Goal: Contribute content: Contribute content

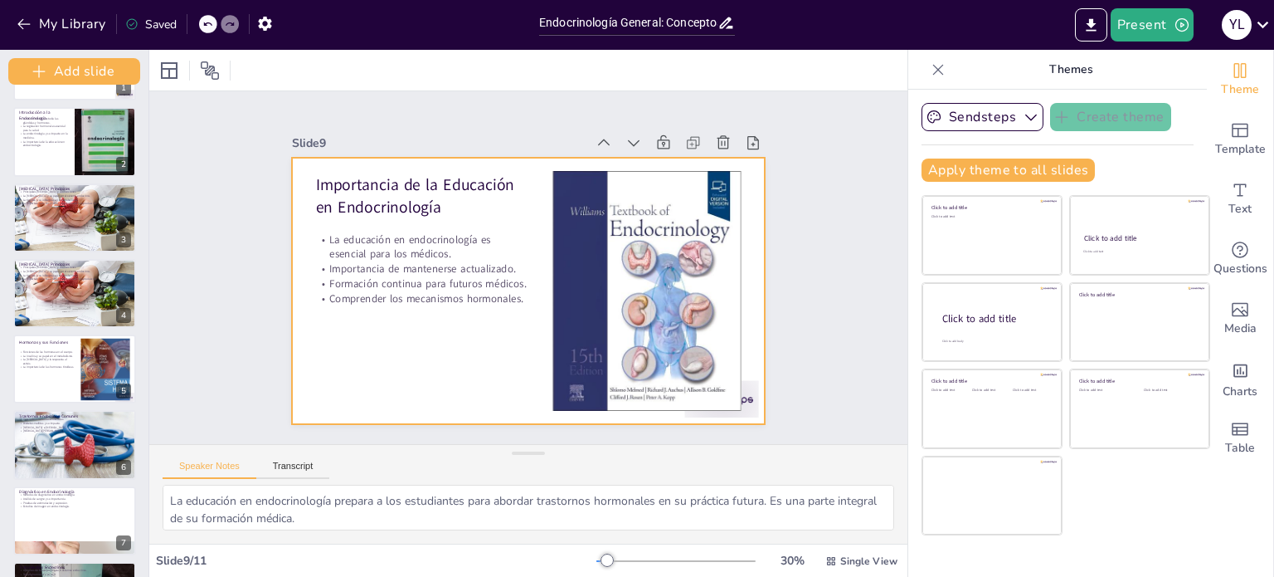
scroll to position [100, 0]
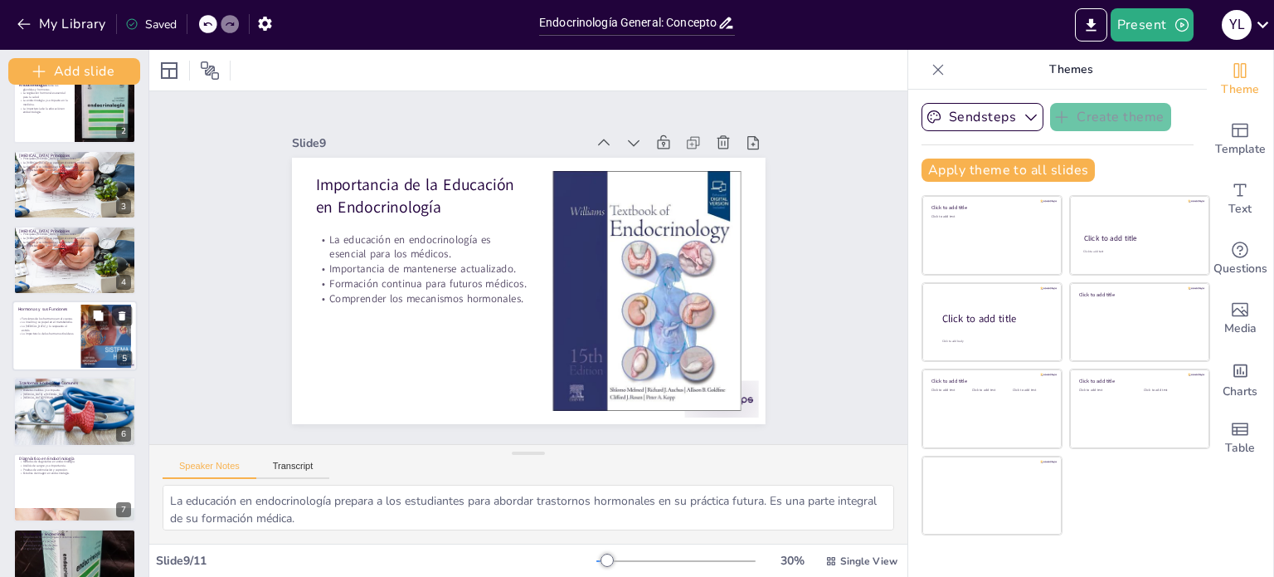
click at [66, 332] on p "La importancia de las hormonas tiroideas." at bounding box center [46, 333] width 56 height 4
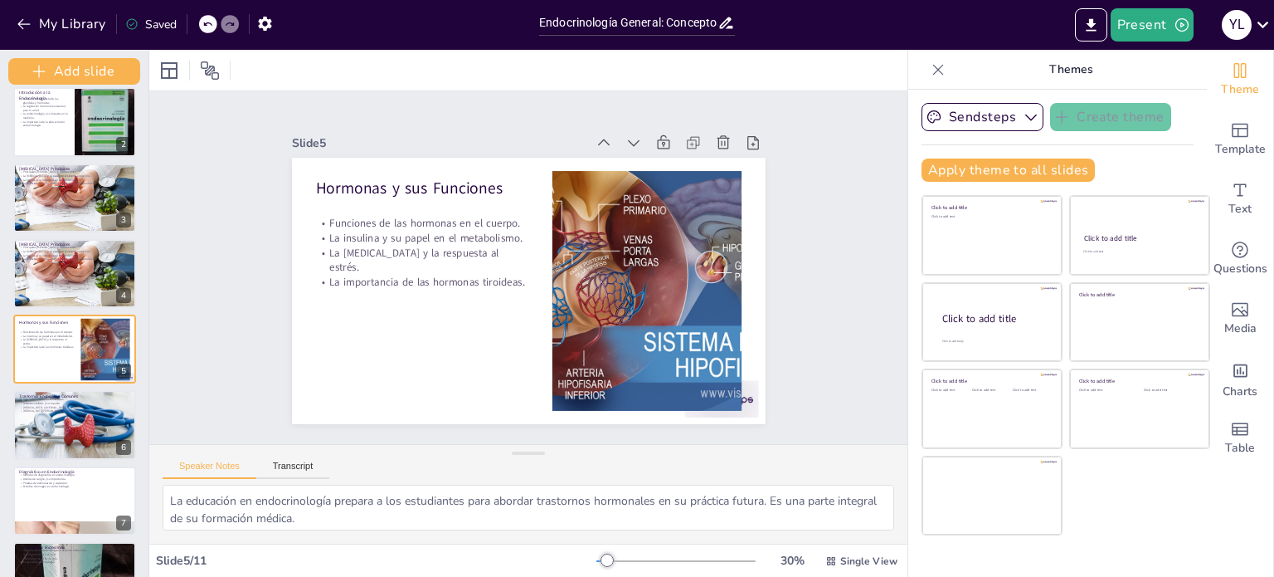
scroll to position [71, 0]
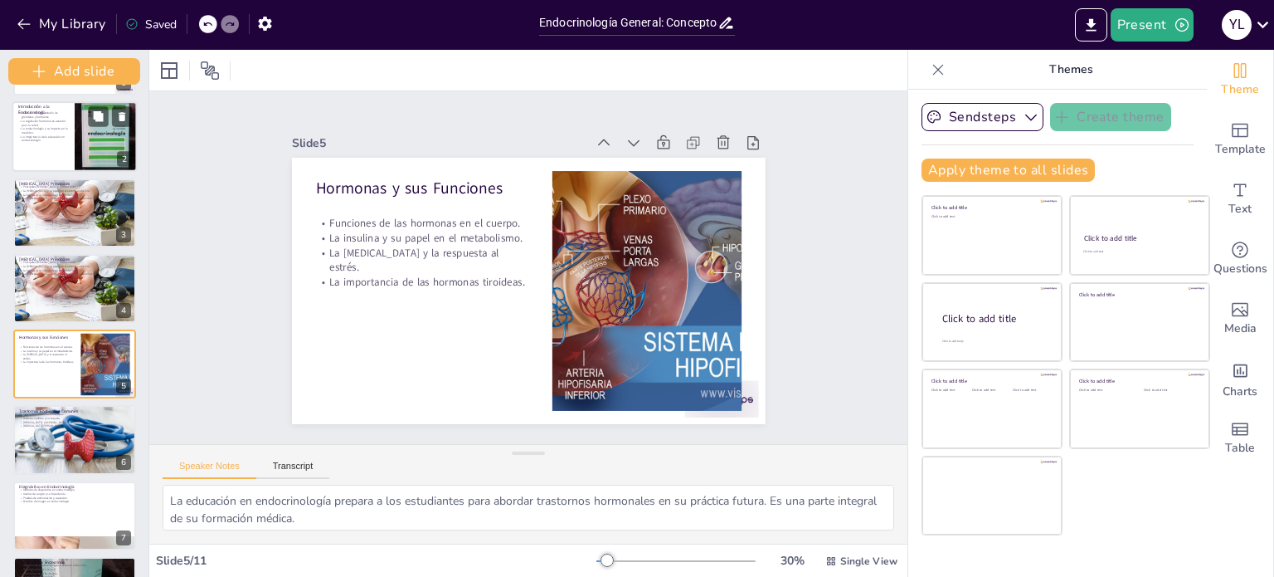
click at [50, 139] on p "La importancia de la educación en endocrinología." at bounding box center [43, 137] width 50 height 7
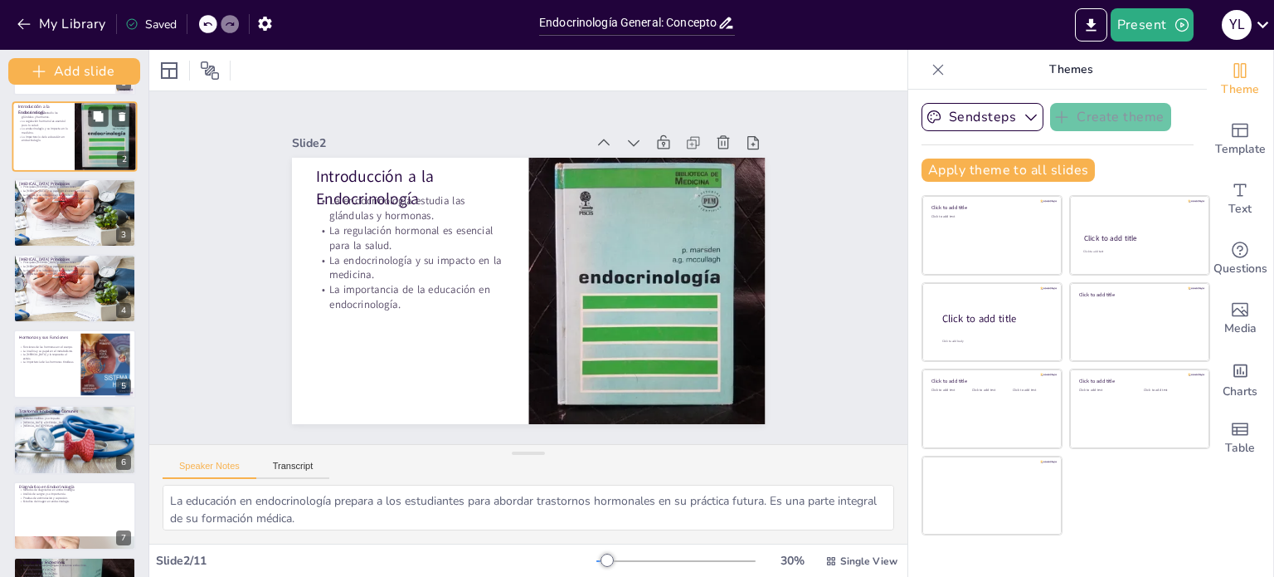
scroll to position [0, 0]
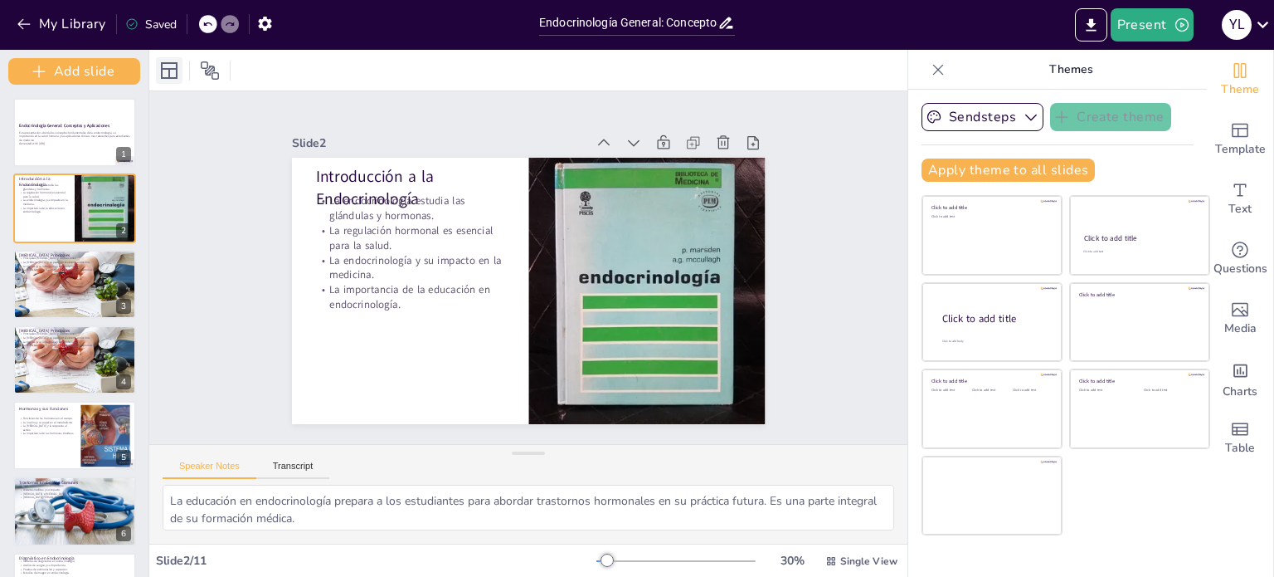
click at [178, 65] on icon at bounding box center [169, 71] width 20 height 20
click at [125, 153] on div "1" at bounding box center [124, 155] width 15 height 15
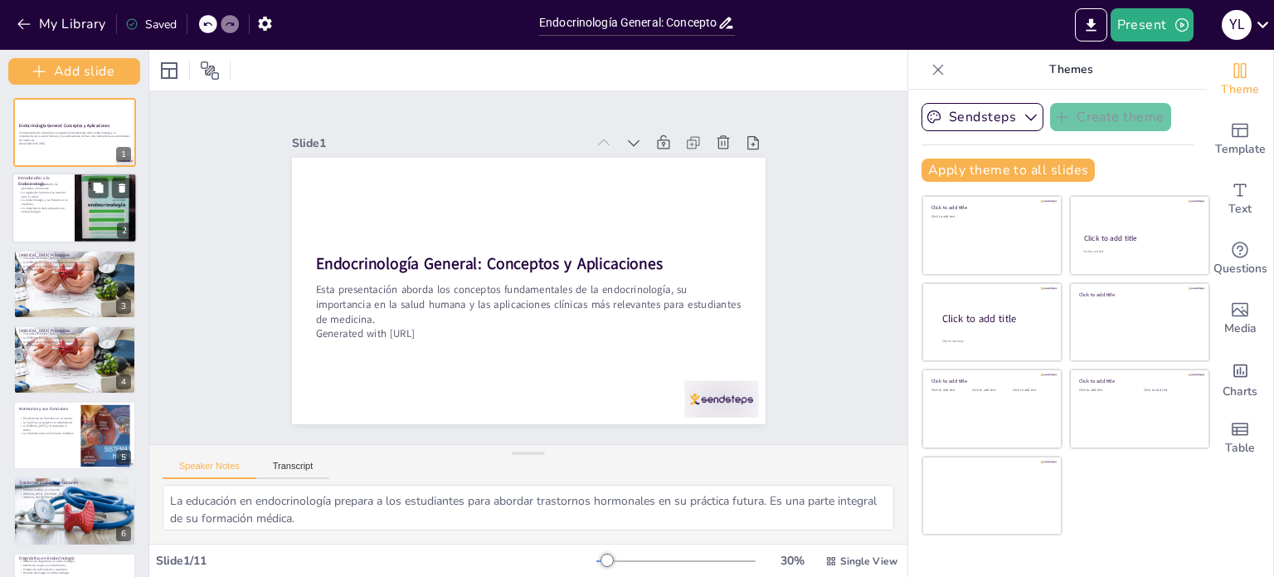
click at [87, 209] on div at bounding box center [106, 209] width 62 height 84
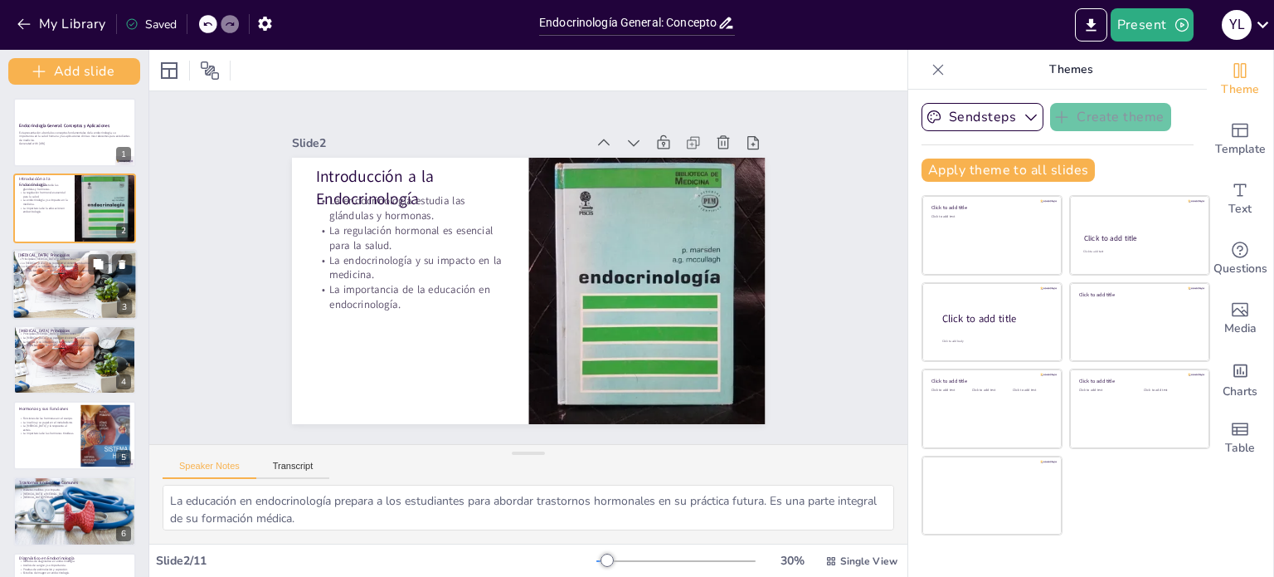
click at [84, 254] on p "Glándulas Endocrinas Principales" at bounding box center [74, 254] width 113 height 6
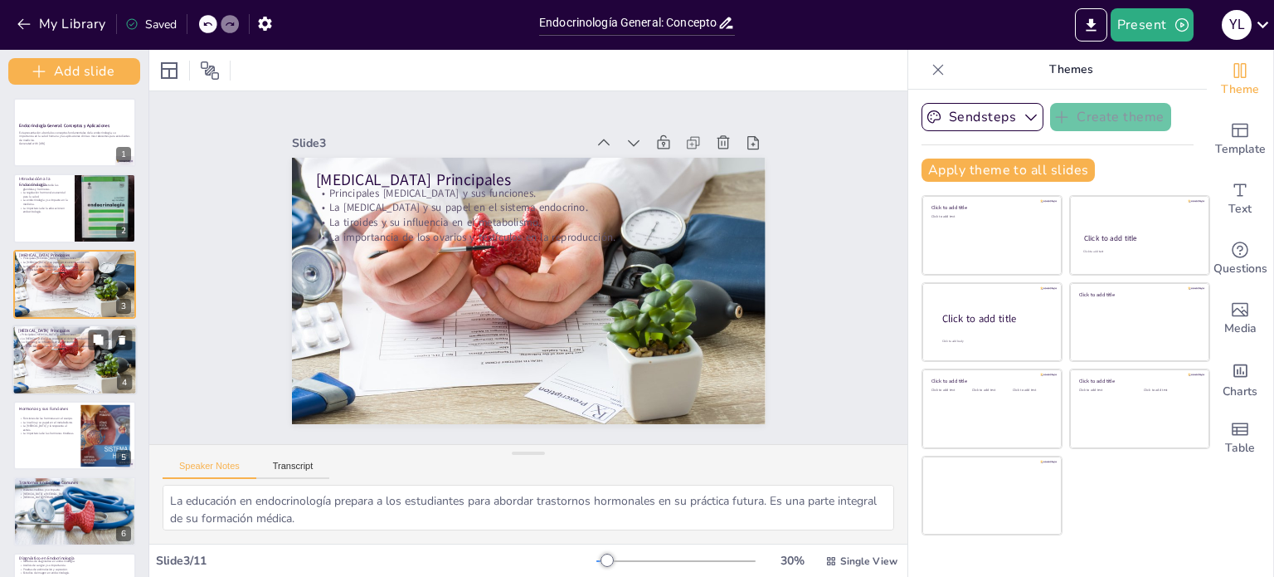
click at [61, 339] on p "La tiroides y su influencia en el metabolismo." at bounding box center [74, 341] width 113 height 4
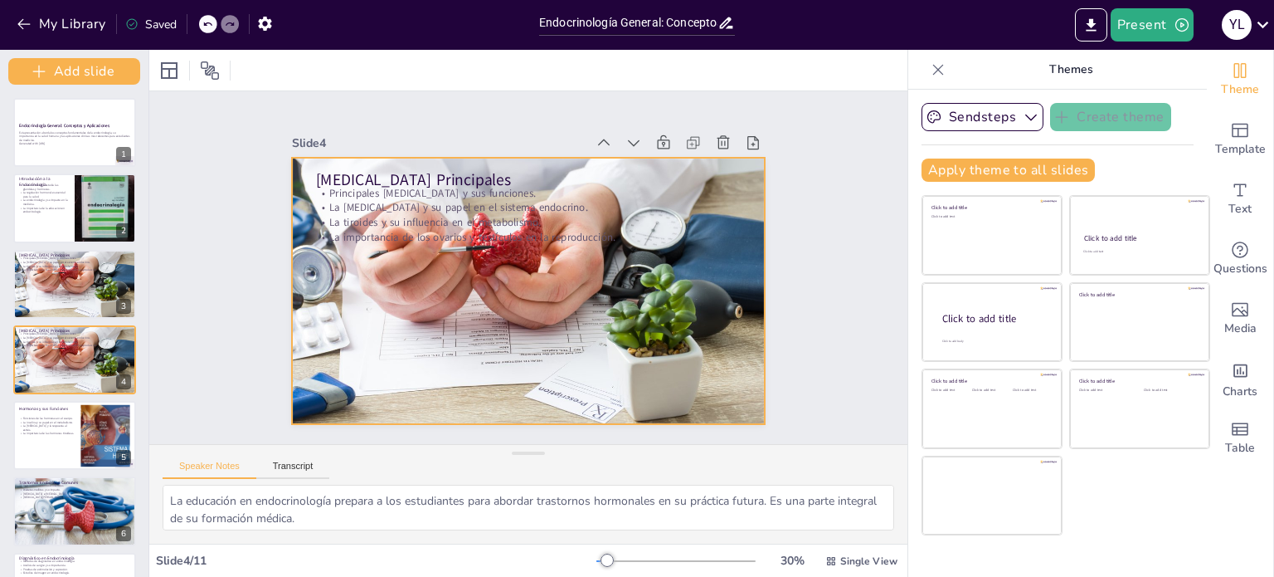
scroll to position [29, 0]
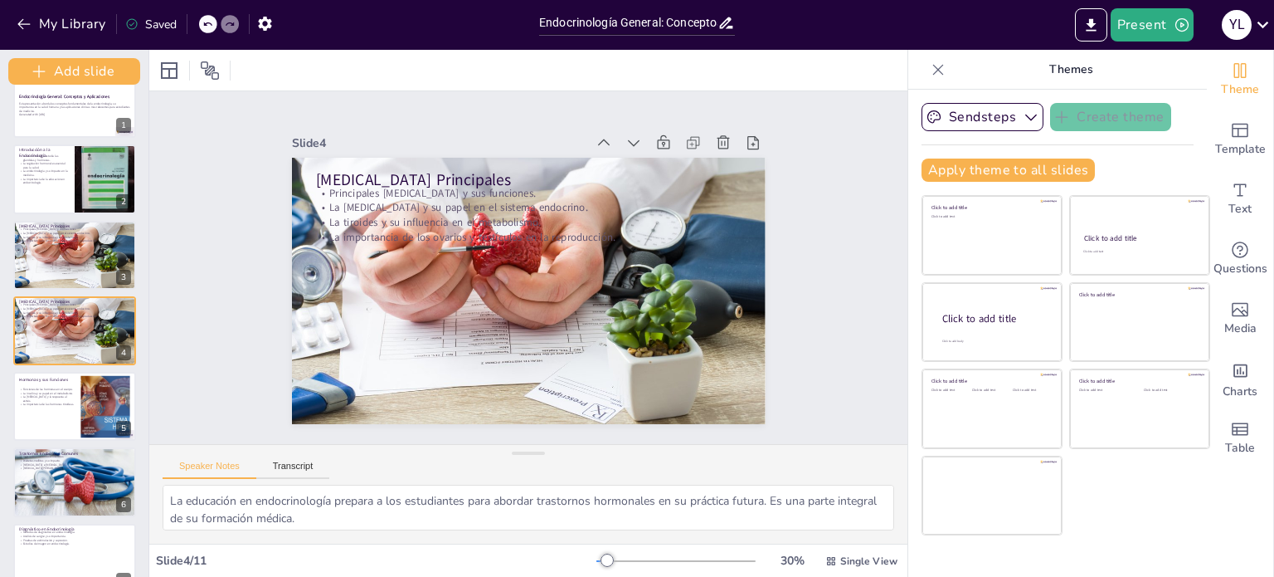
click at [781, 383] on div "Slide 1 Endocrinología General: Conceptos y Aplicaciones Esta presentación abor…" at bounding box center [529, 267] width 567 height 313
click at [1132, 17] on button "Present" at bounding box center [1152, 24] width 83 height 33
click at [1161, 54] on li "Preview presentation" at bounding box center [1177, 61] width 130 height 27
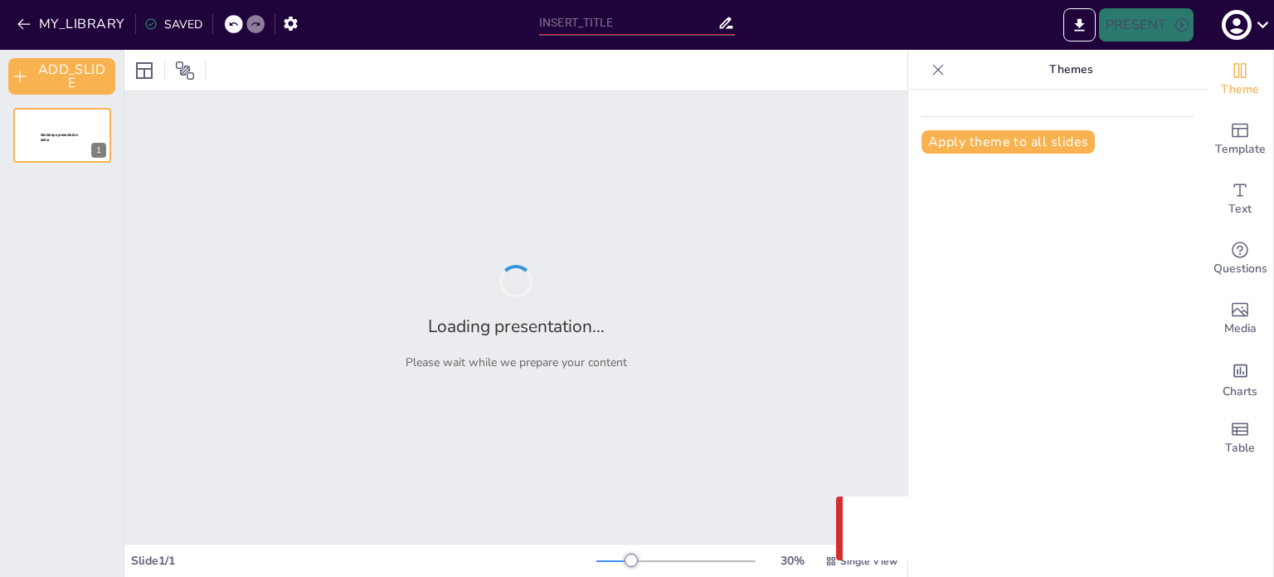
type input "Endocrinología General: Conceptos y Aplicaciones"
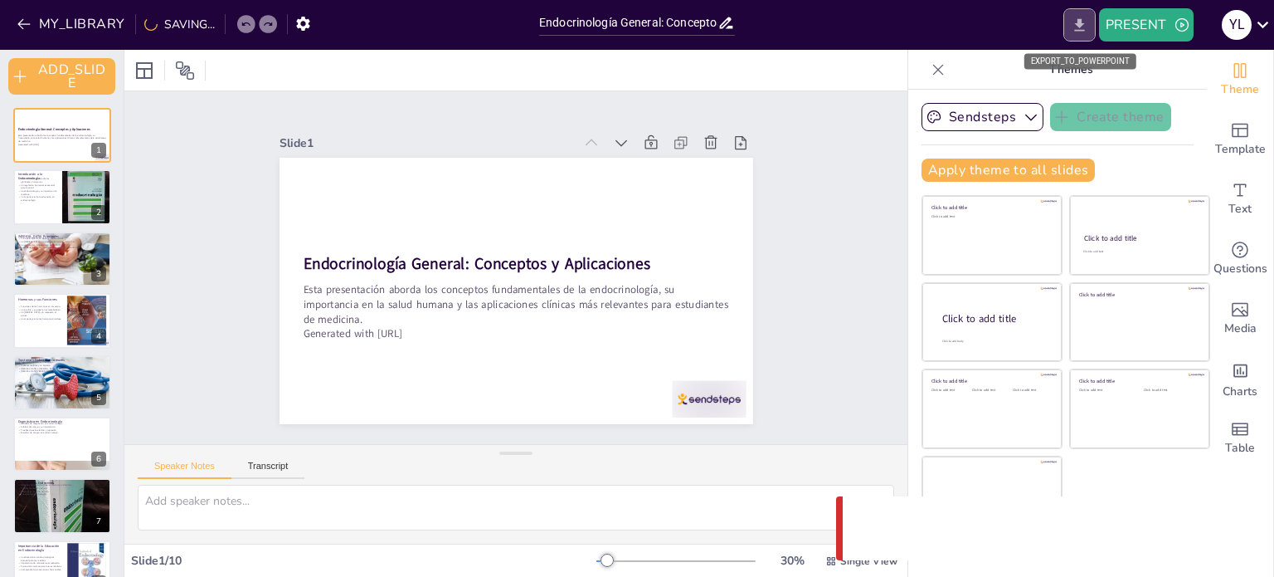
click at [1072, 26] on icon "EXPORT_TO_POWERPOINT" at bounding box center [1079, 25] width 17 height 17
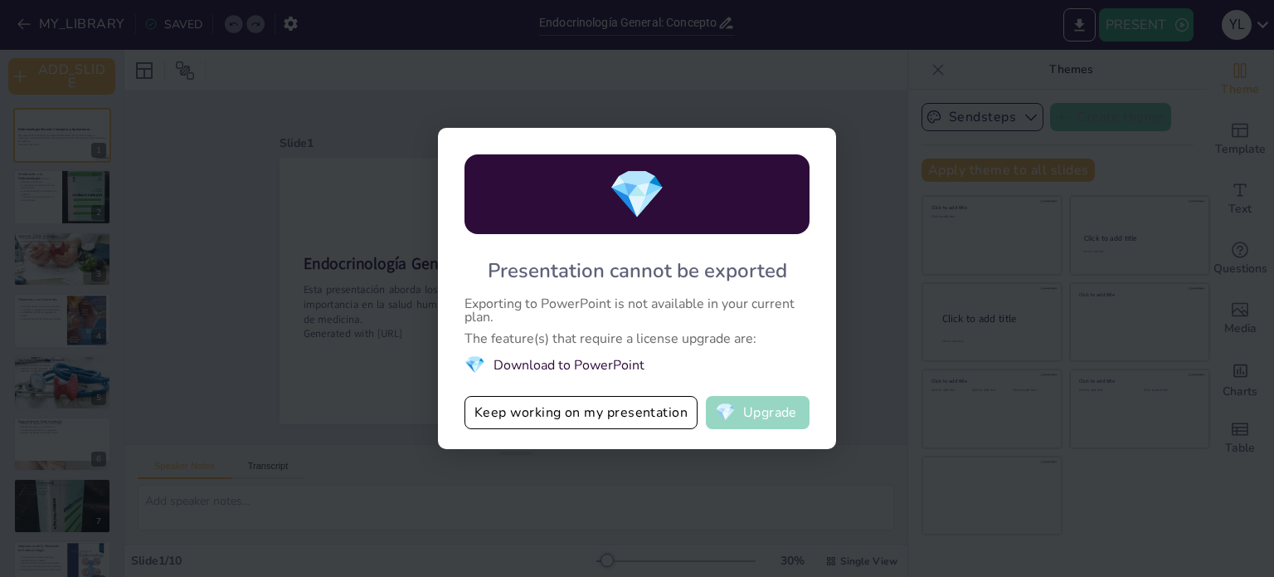
click at [730, 418] on span "💎" at bounding box center [725, 412] width 21 height 17
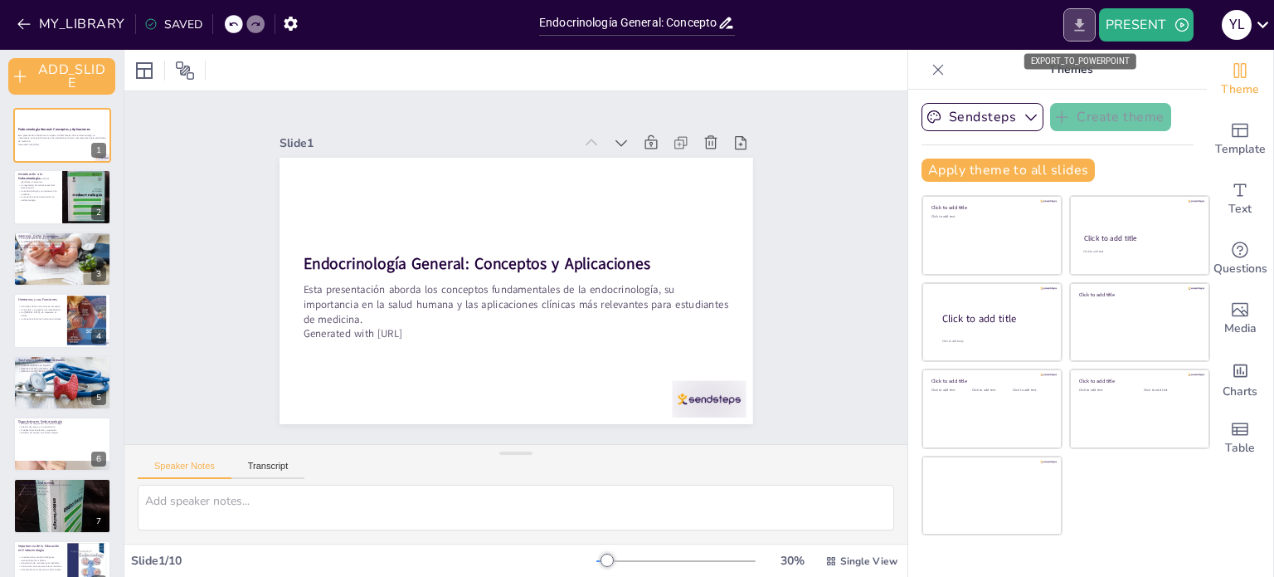
click at [1073, 37] on button "EXPORT_TO_POWERPOINT" at bounding box center [1080, 24] width 32 height 33
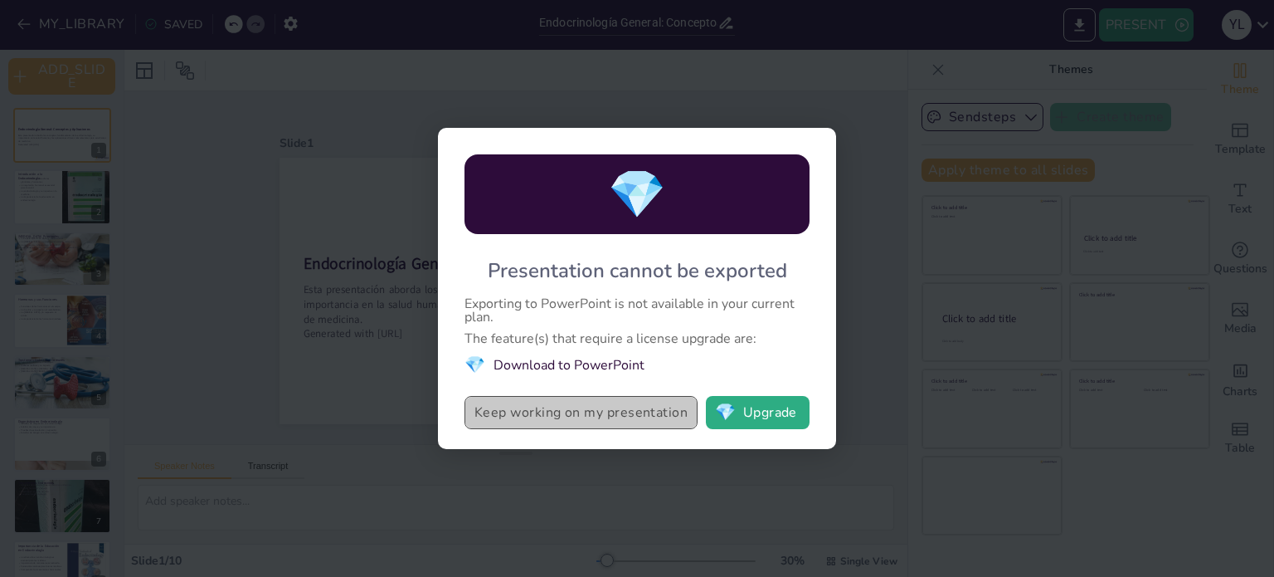
click at [618, 421] on button "Keep working on my presentation" at bounding box center [581, 412] width 233 height 33
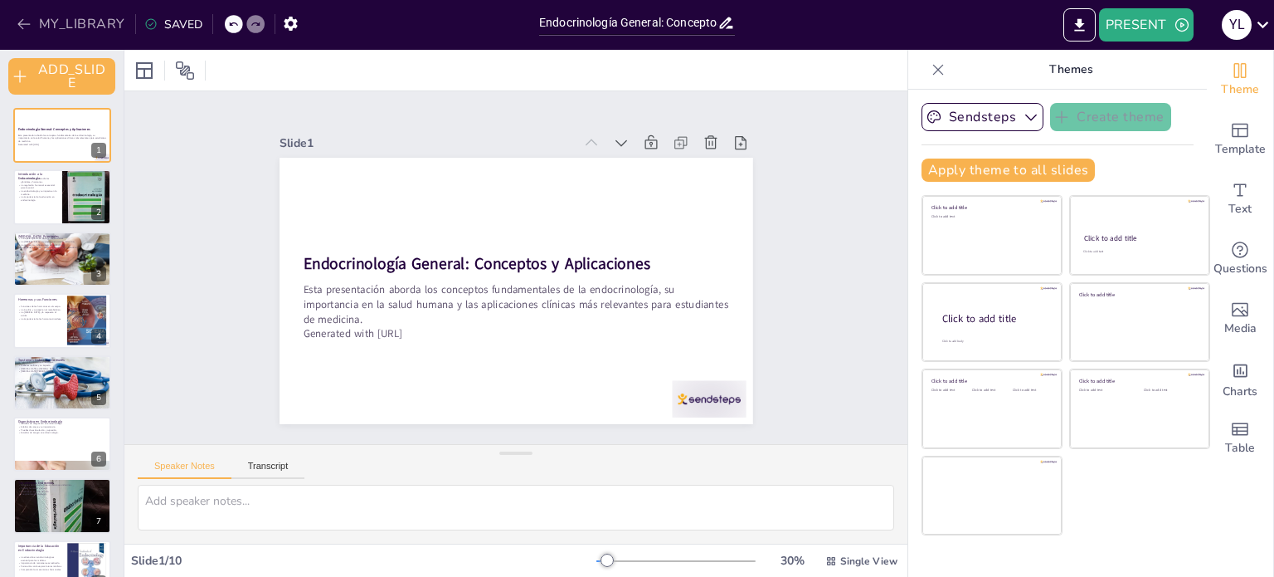
click at [23, 19] on icon "button" at bounding box center [23, 24] width 12 height 11
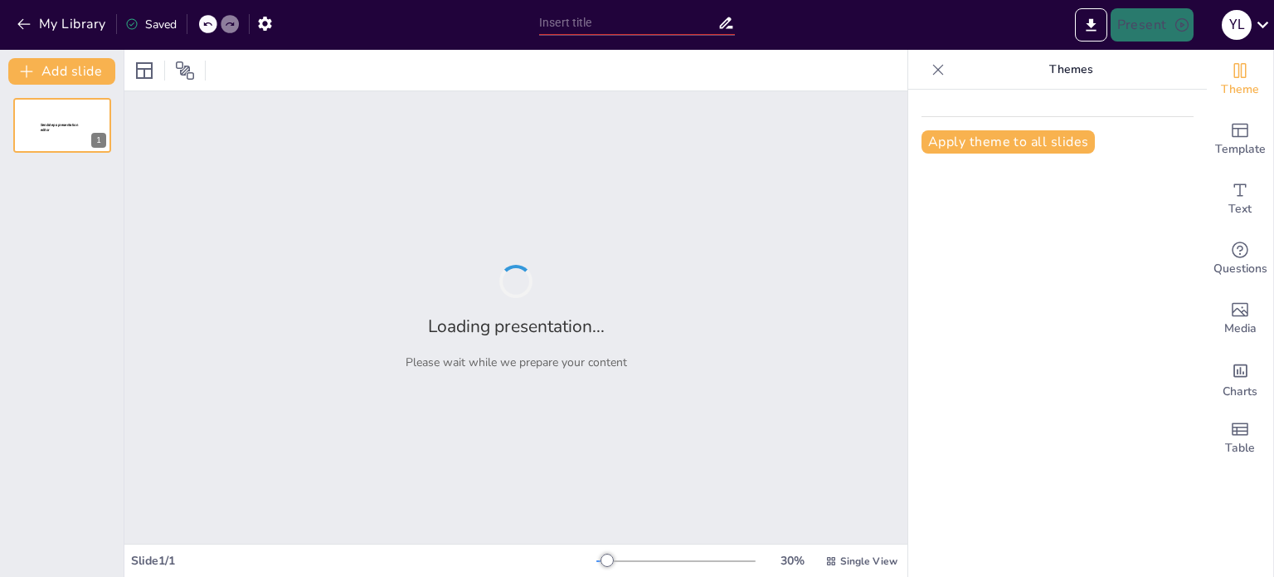
type input "Tumores Hipofisarios: Explorando los Adenomas Funcionantes"
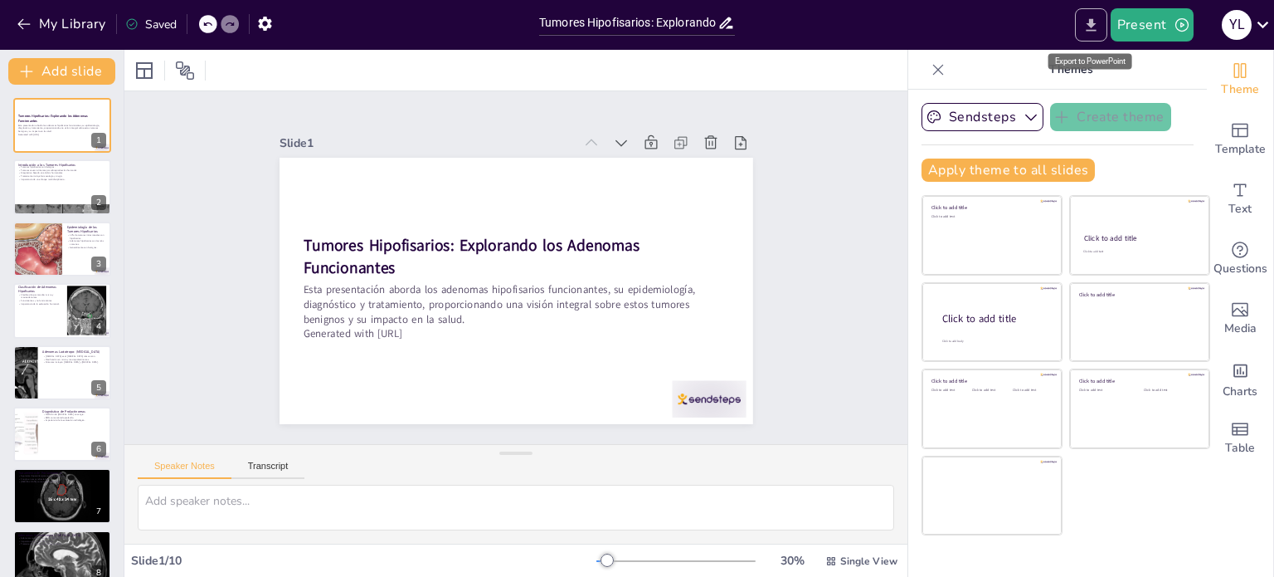
click at [1085, 23] on icon "Export to PowerPoint" at bounding box center [1091, 25] width 17 height 17
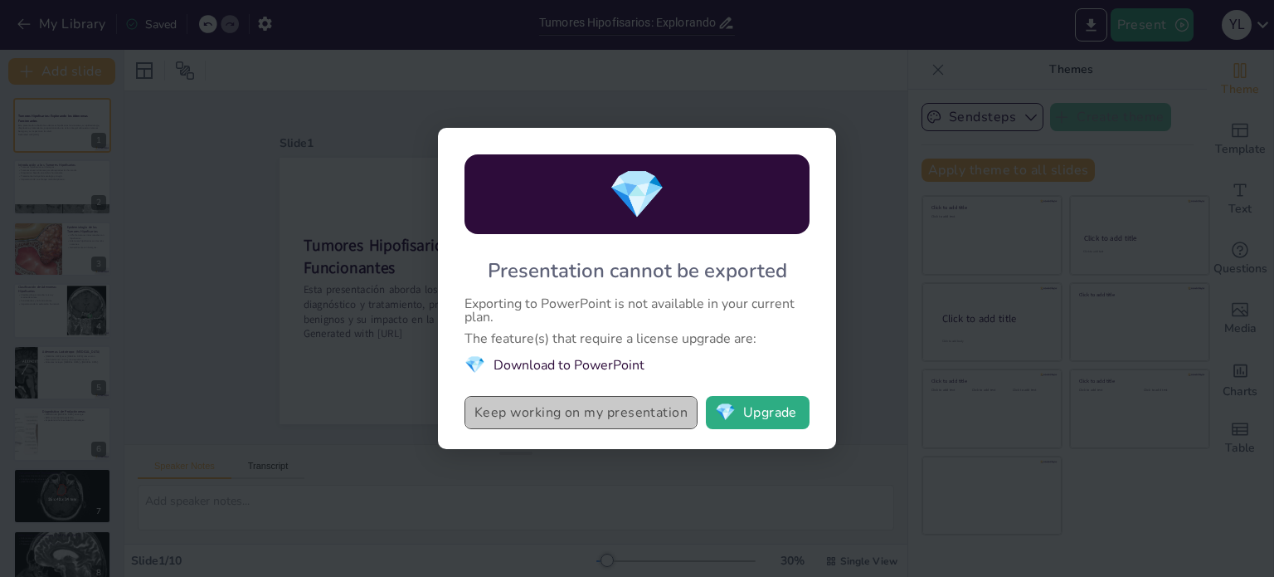
click at [606, 411] on button "Keep working on my presentation" at bounding box center [581, 412] width 233 height 33
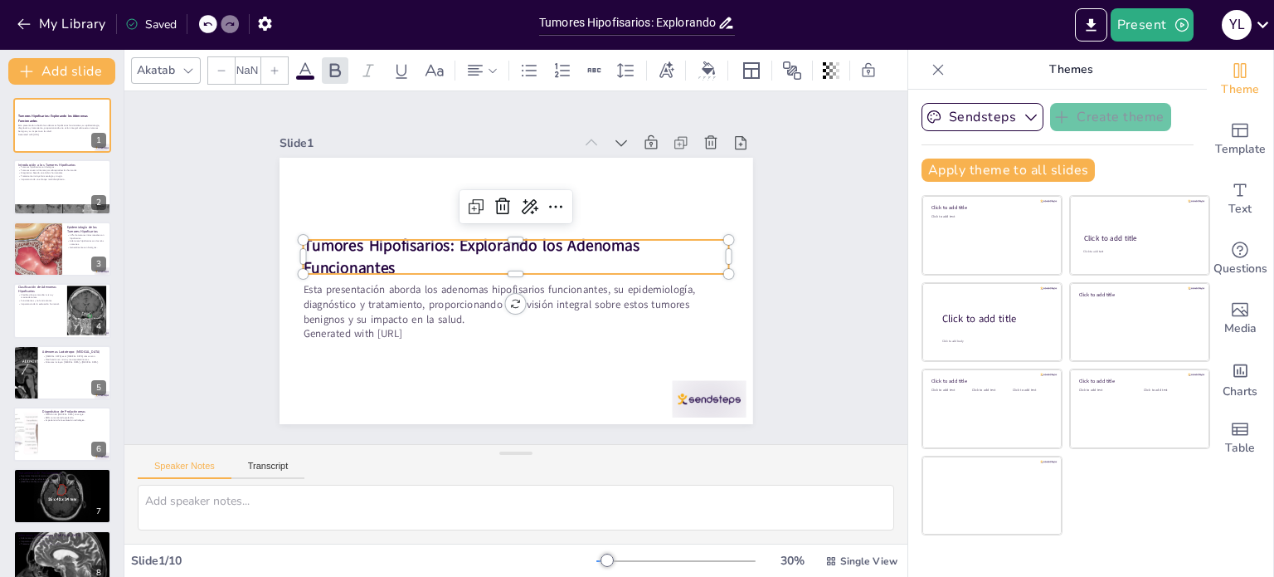
type input "48"
click at [657, 265] on p "Tumores Hipofisarios: Explorando los Adenomas Funcionantes" at bounding box center [524, 275] width 318 height 346
click at [70, 169] on icon at bounding box center [73, 174] width 10 height 10
type textarea "Lor ipsumdo sitametconse adi elitseddoeiu temporin, ut lab etdolorem ali en adm…"
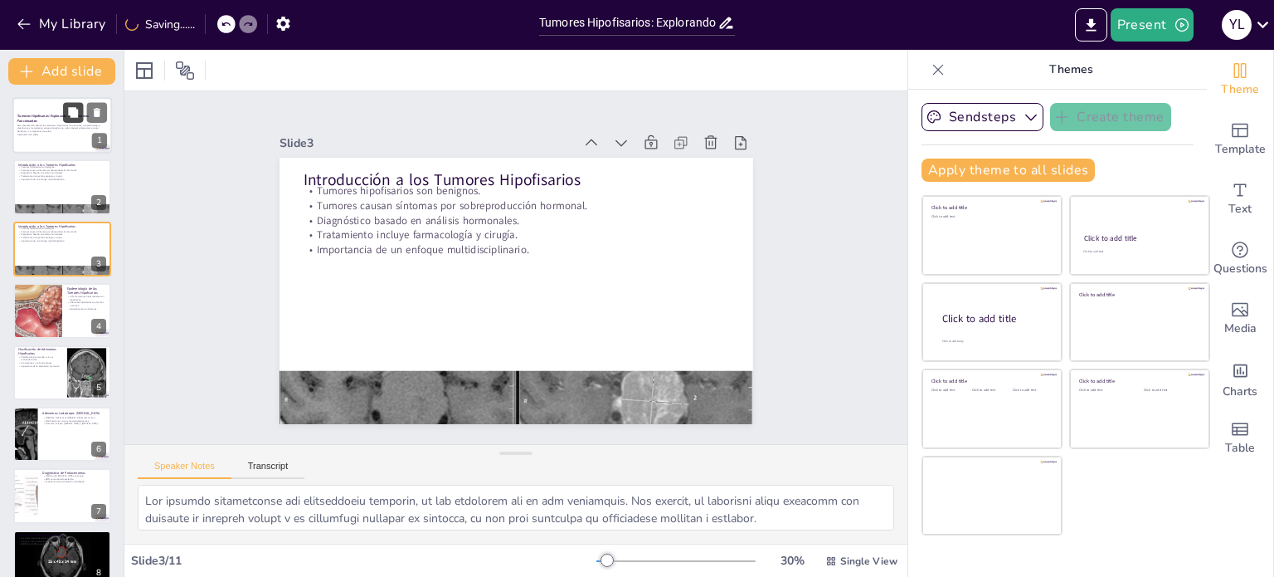
click at [66, 119] on button at bounding box center [73, 112] width 20 height 20
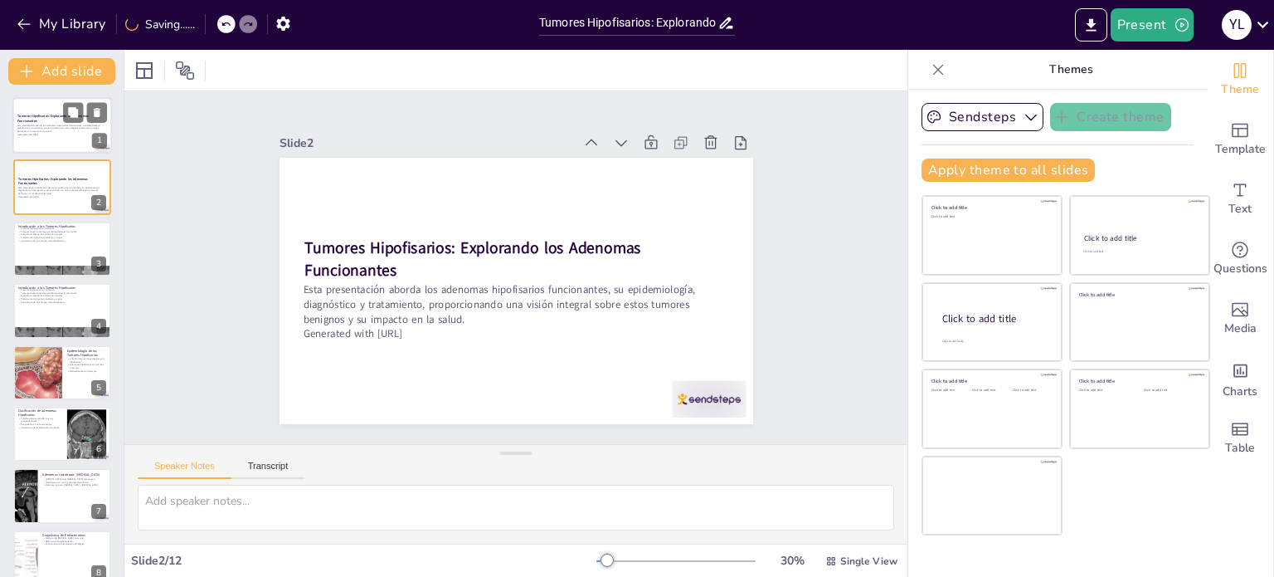
click at [64, 131] on p "Esta presentación aborda los adenomas hipofisarios funcionantes, su epidemiolog…" at bounding box center [62, 128] width 90 height 9
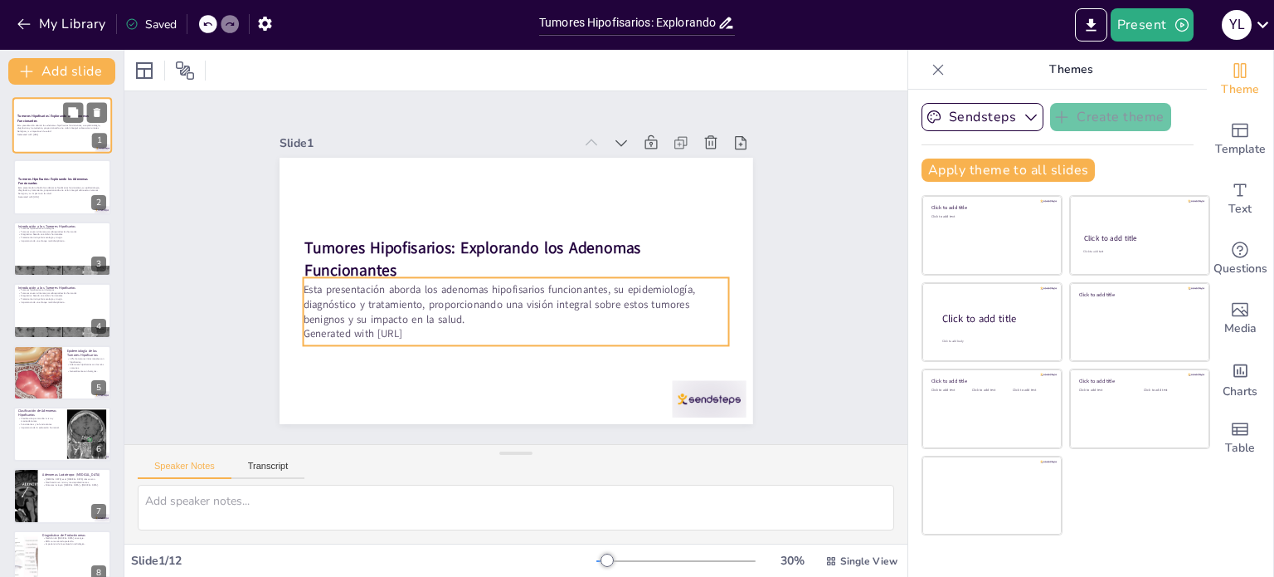
click at [63, 125] on p "Esta presentación aborda los adenomas hipofisarios funcionantes, su epidemiolog…" at bounding box center [62, 128] width 90 height 9
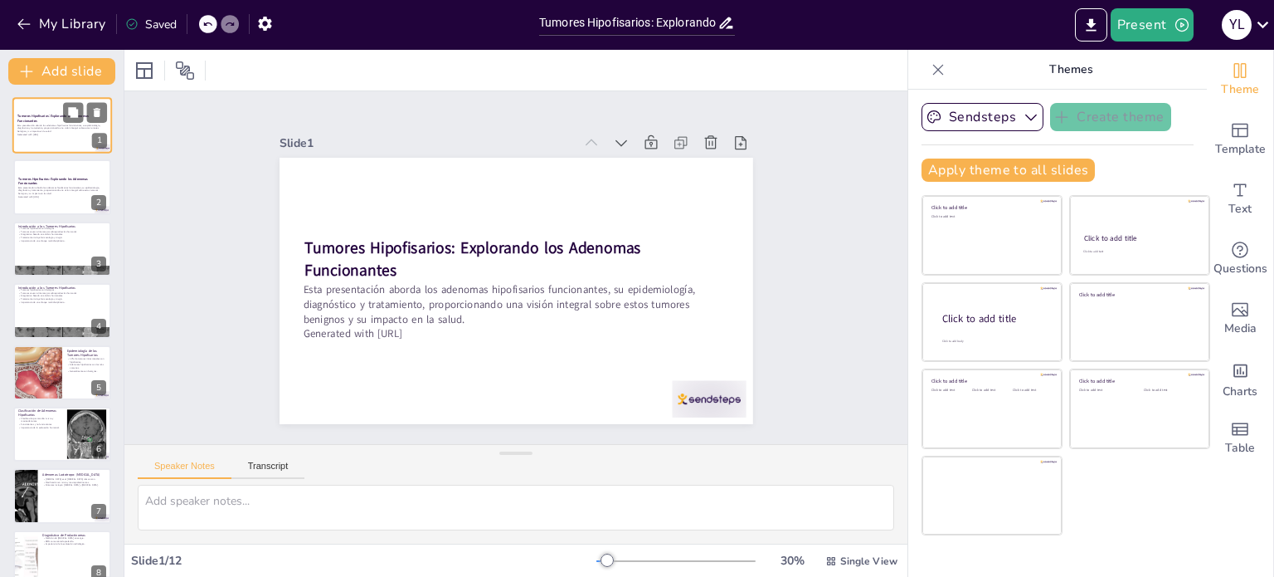
click at [63, 125] on p "Esta presentación aborda los adenomas hipofisarios funcionantes, su epidemiolog…" at bounding box center [62, 128] width 90 height 9
click at [36, 181] on strong "Tumores Hipofisarios: Explorando los Adenomas Funcionantes" at bounding box center [52, 180] width 71 height 9
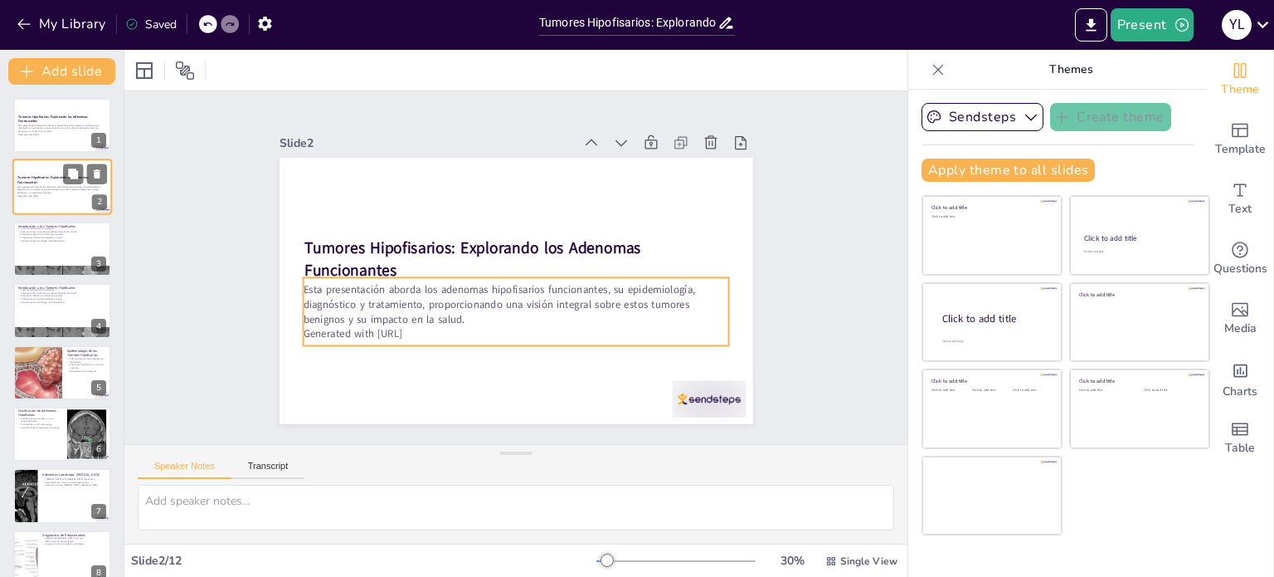
click at [39, 185] on p "Esta presentación aborda los adenomas hipofisarios funcionantes, su epidemiolog…" at bounding box center [62, 189] width 90 height 9
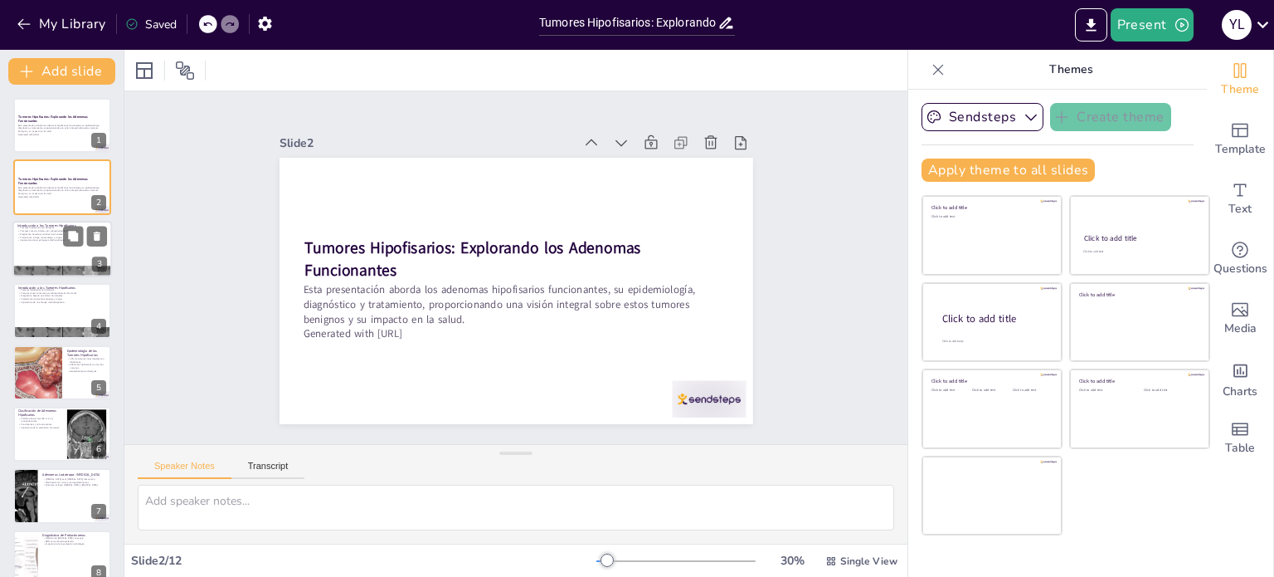
click at [37, 250] on div at bounding box center [62, 249] width 100 height 56
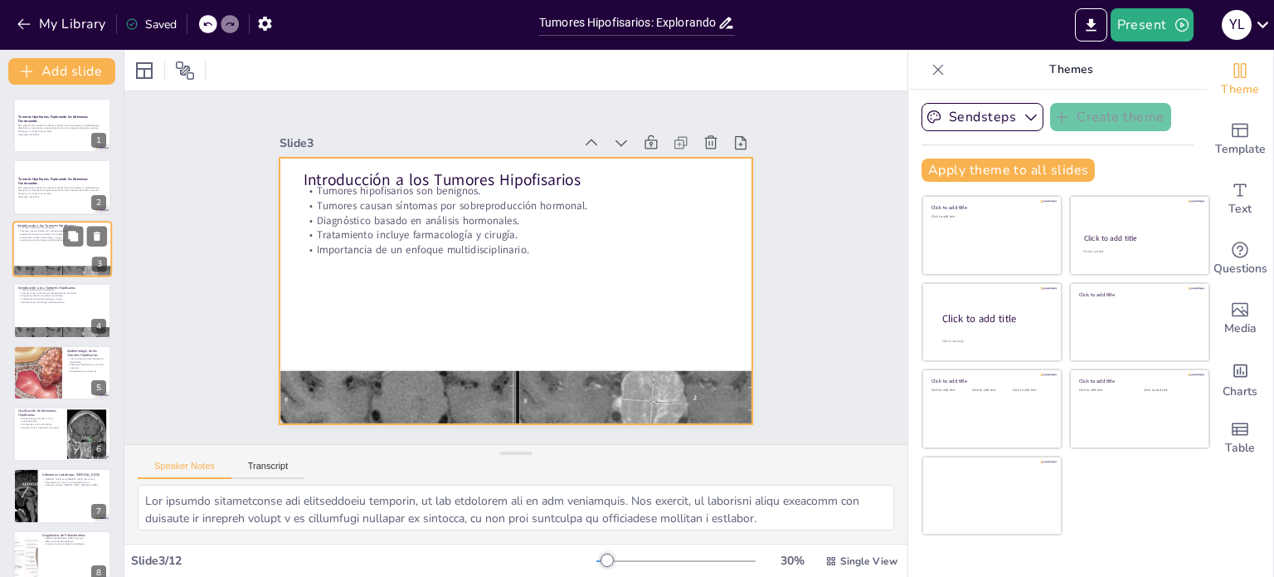
click at [44, 249] on div at bounding box center [62, 249] width 100 height 56
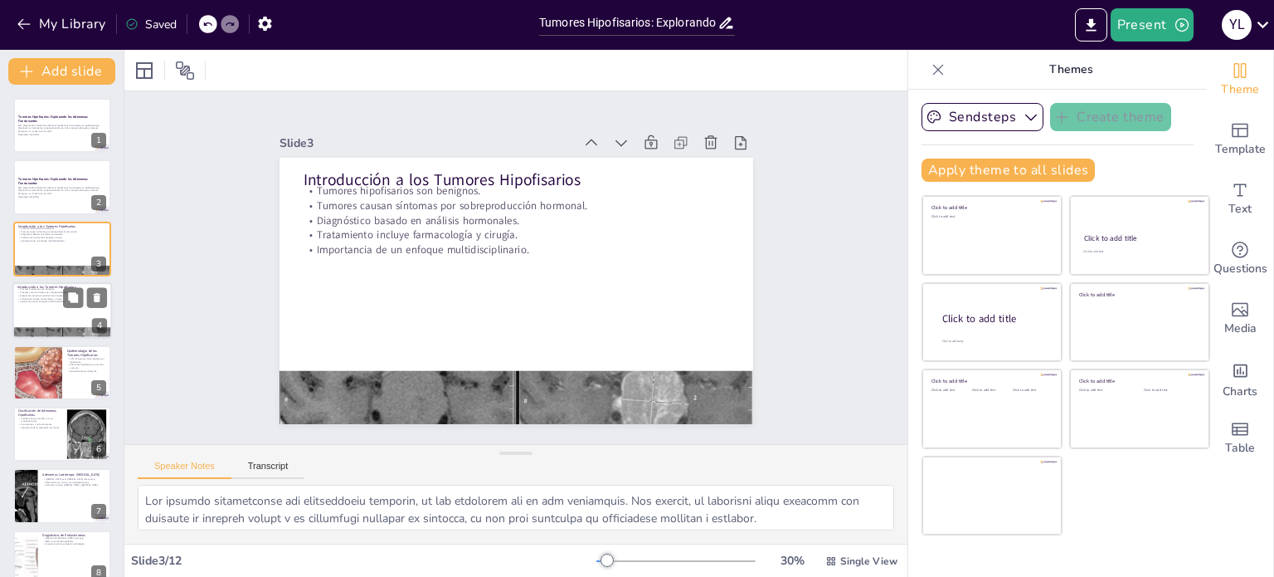
click at [54, 294] on p "Diagnóstico basado en análisis hormonales." at bounding box center [62, 295] width 90 height 3
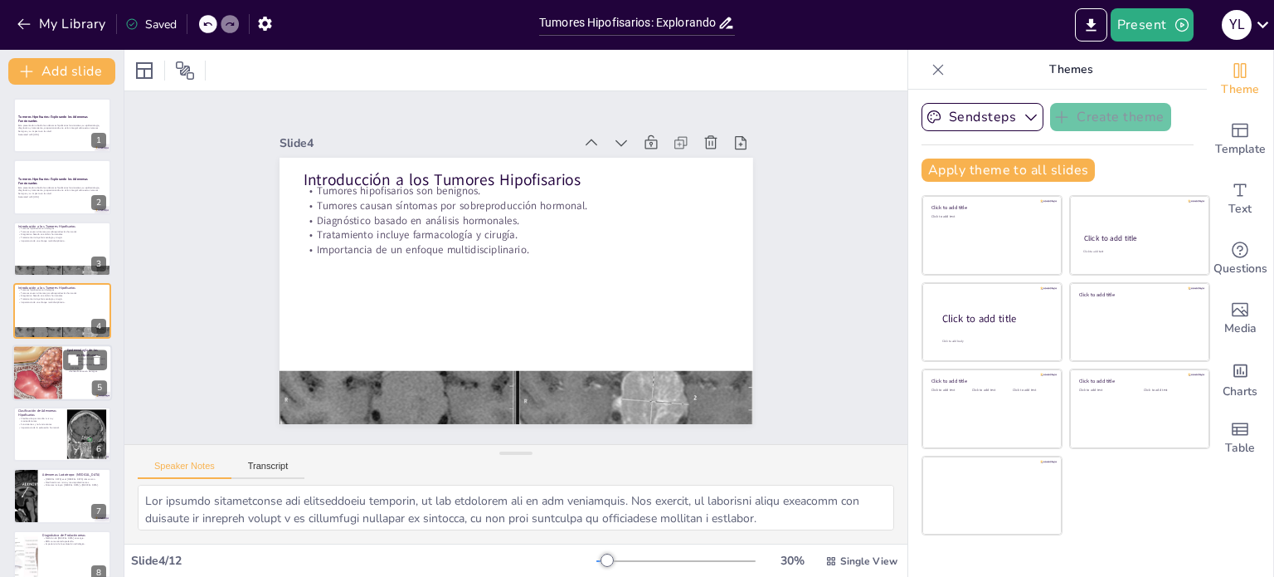
drag, startPoint x: 54, startPoint y: 293, endPoint x: 27, endPoint y: 351, distance: 63.9
click at [27, 351] on div at bounding box center [38, 372] width 100 height 56
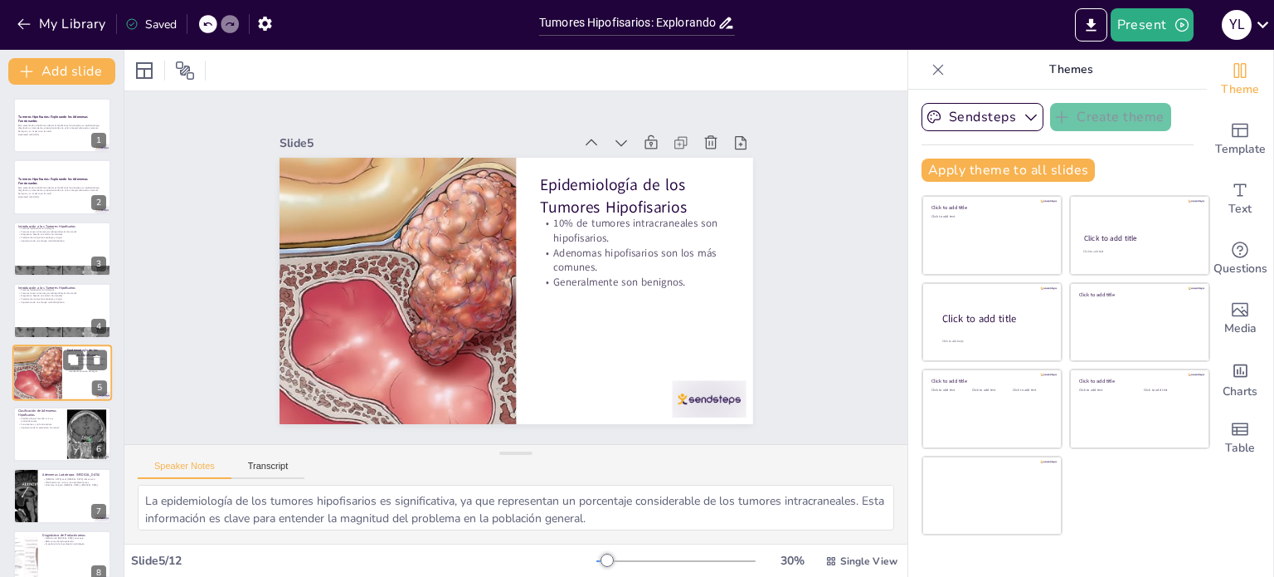
scroll to position [41, 0]
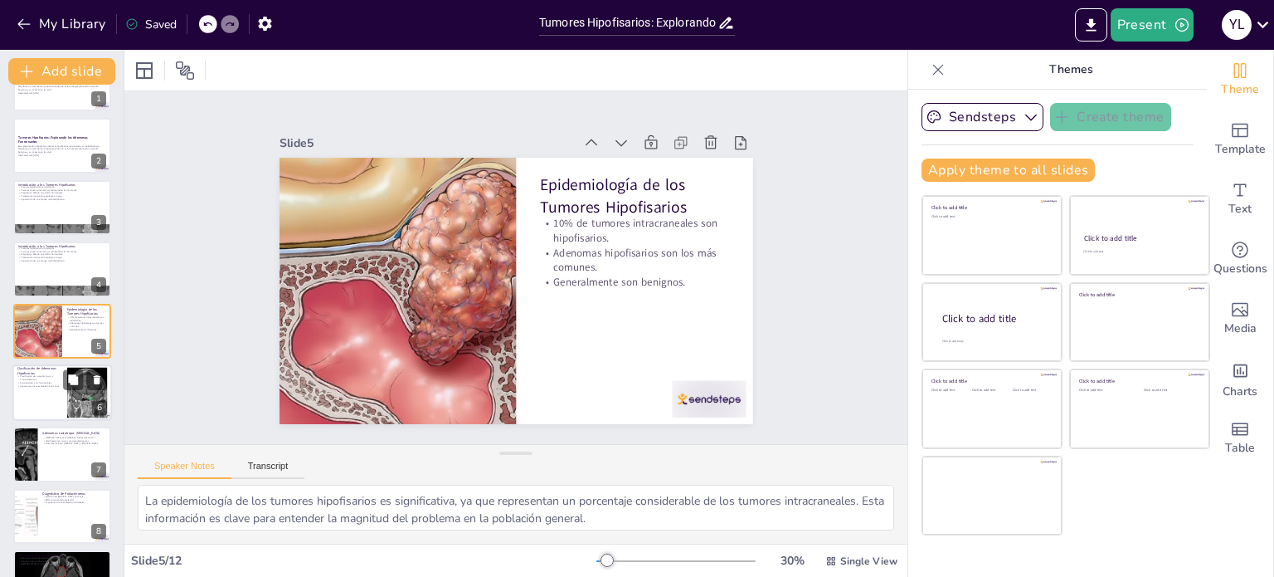
click at [34, 419] on div "Clasificación de Adenomas Hipofisarios Clasificación por tamaño: micro y macroa…" at bounding box center [62, 392] width 100 height 56
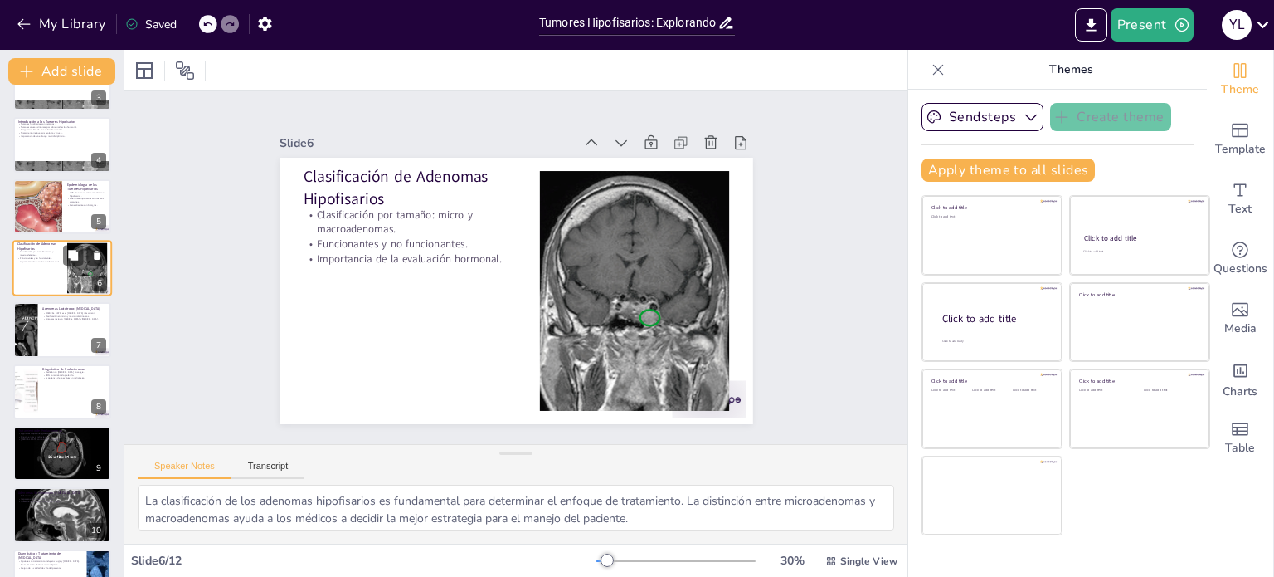
scroll to position [169, 0]
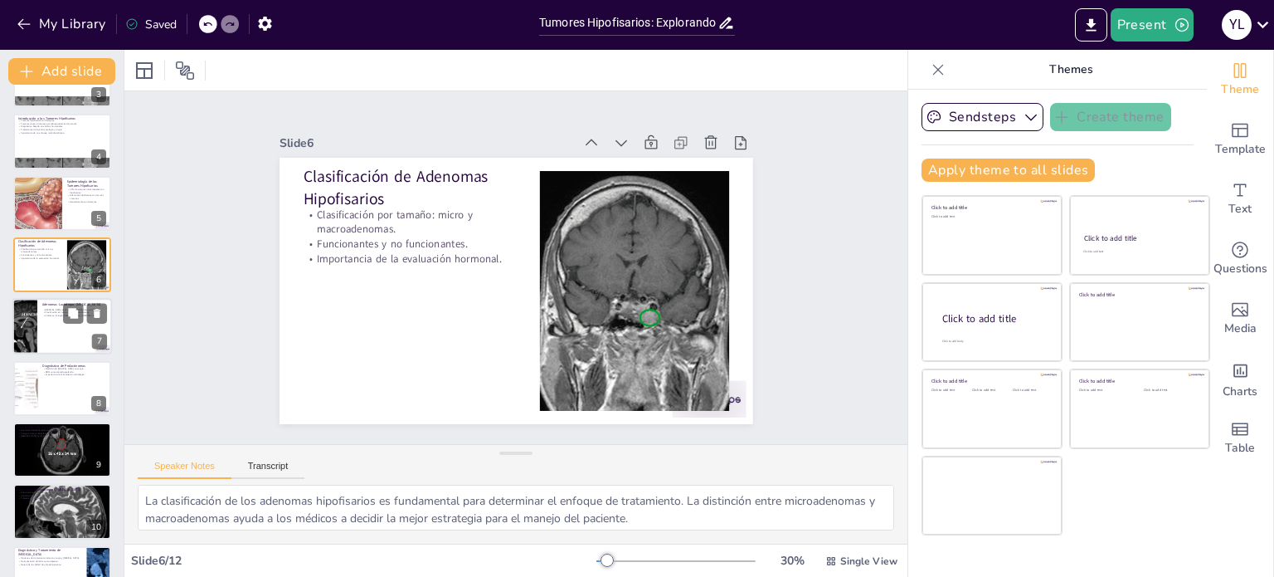
click at [70, 337] on div at bounding box center [62, 327] width 100 height 56
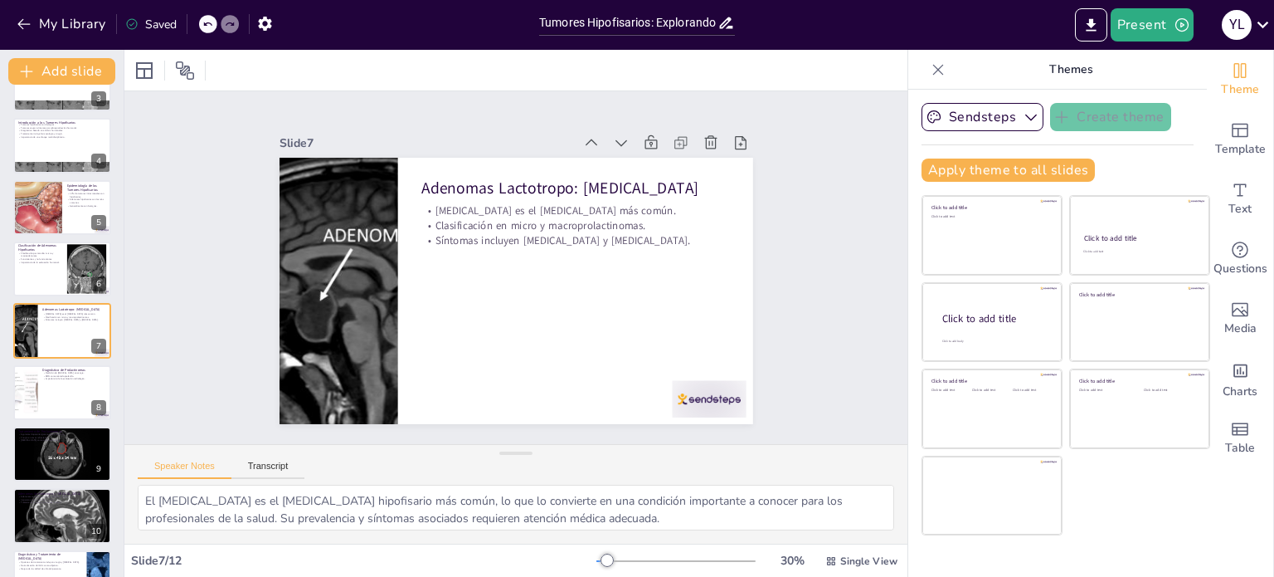
drag, startPoint x: 46, startPoint y: 395, endPoint x: 458, endPoint y: 362, distance: 412.8
click at [458, 362] on div at bounding box center [504, 287] width 543 height 467
click at [56, 464] on div at bounding box center [62, 454] width 100 height 56
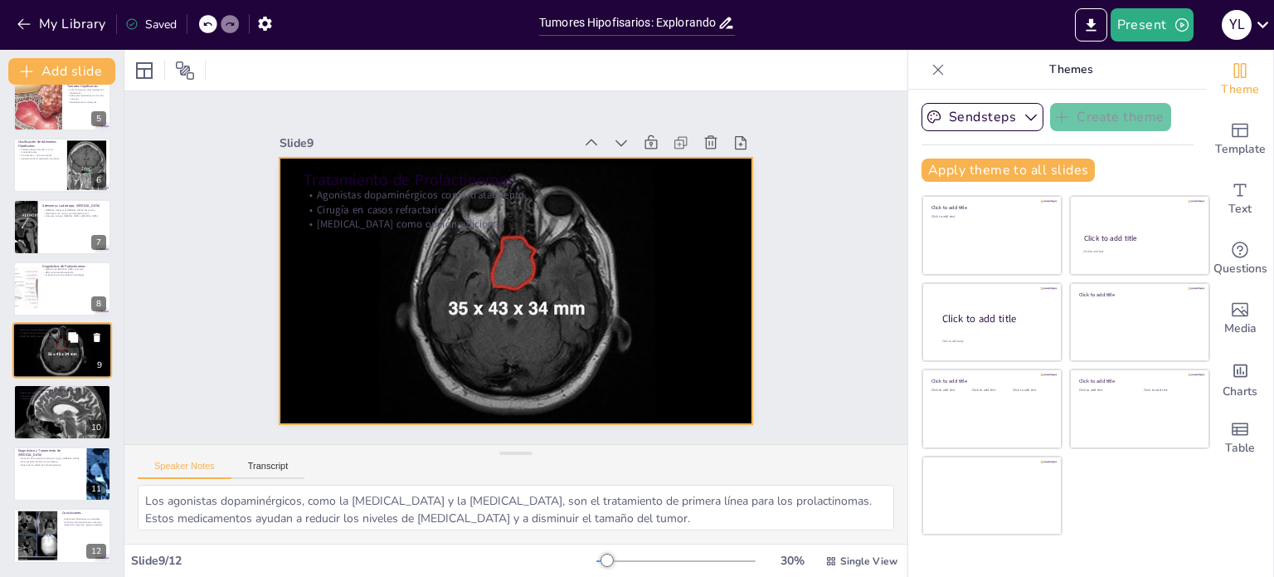
click at [84, 358] on div at bounding box center [62, 350] width 100 height 56
click at [65, 353] on div at bounding box center [62, 350] width 100 height 56
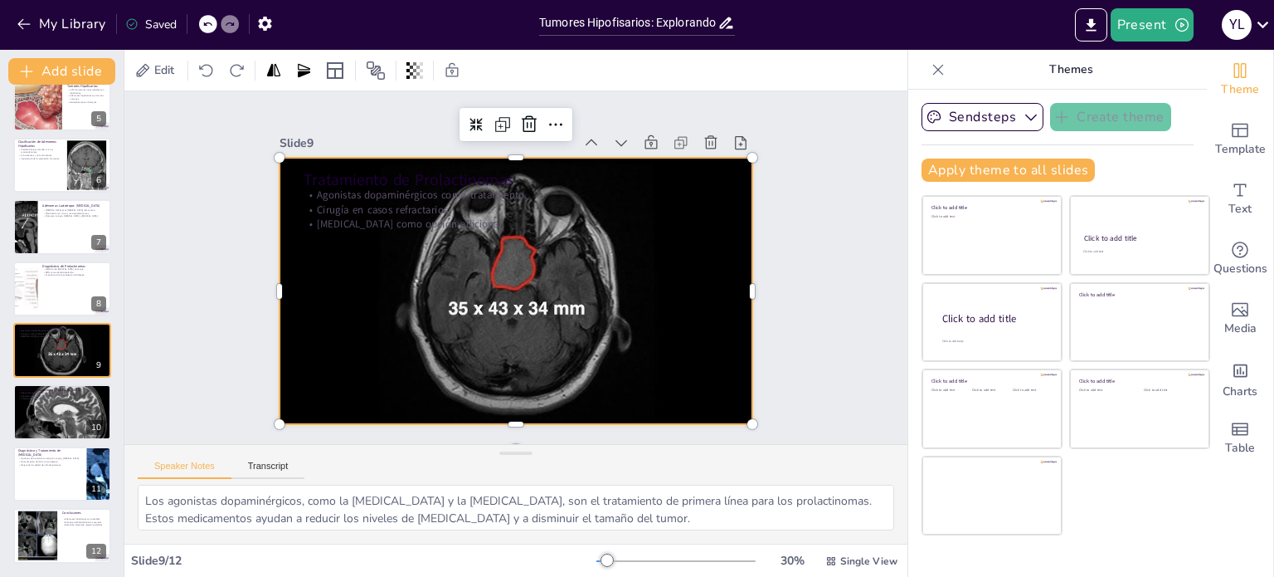
click at [367, 250] on div at bounding box center [506, 246] width 541 height 436
click at [494, 265] on div at bounding box center [501, 250] width 530 height 514
click at [46, 339] on div at bounding box center [62, 350] width 100 height 56
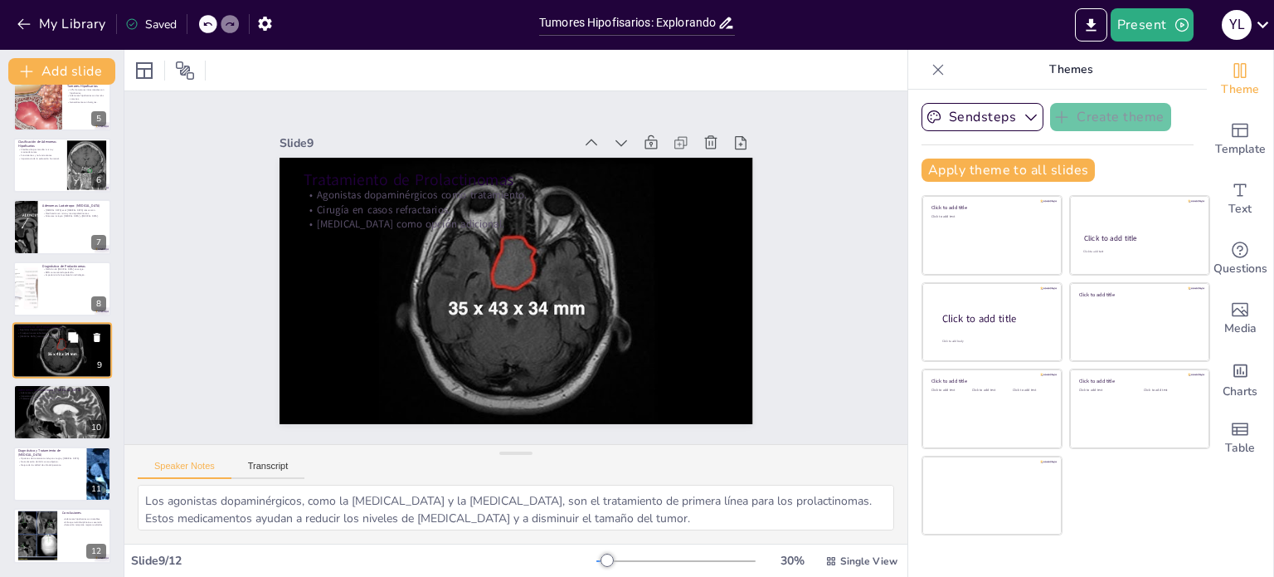
click at [46, 339] on div at bounding box center [62, 350] width 100 height 56
click at [75, 335] on icon at bounding box center [73, 337] width 10 height 10
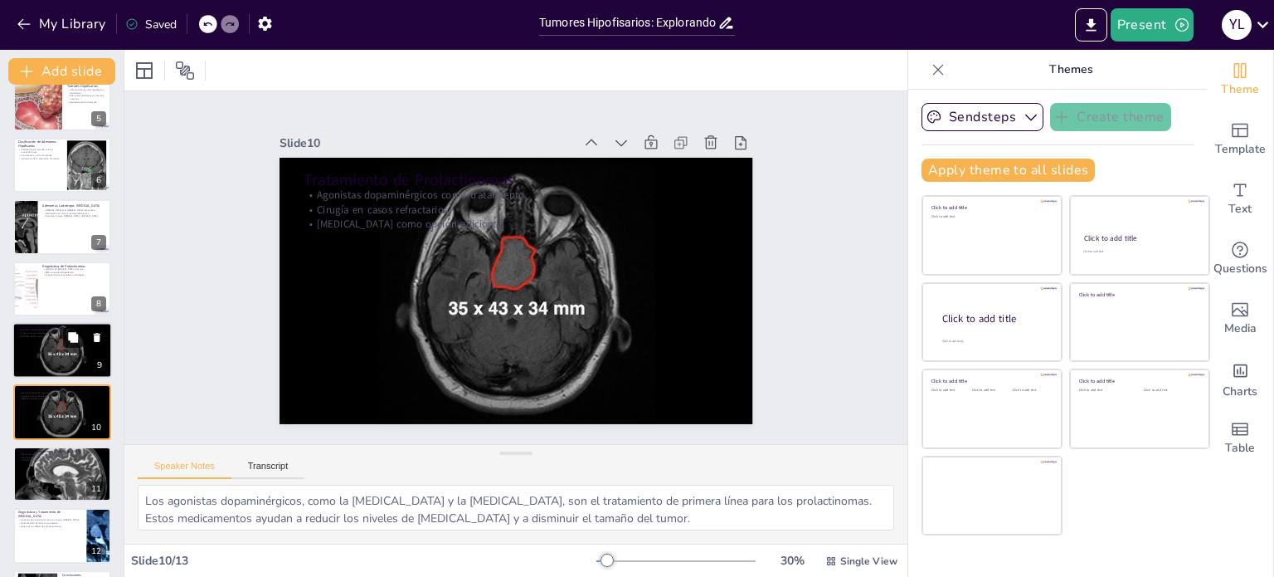
scroll to position [330, 0]
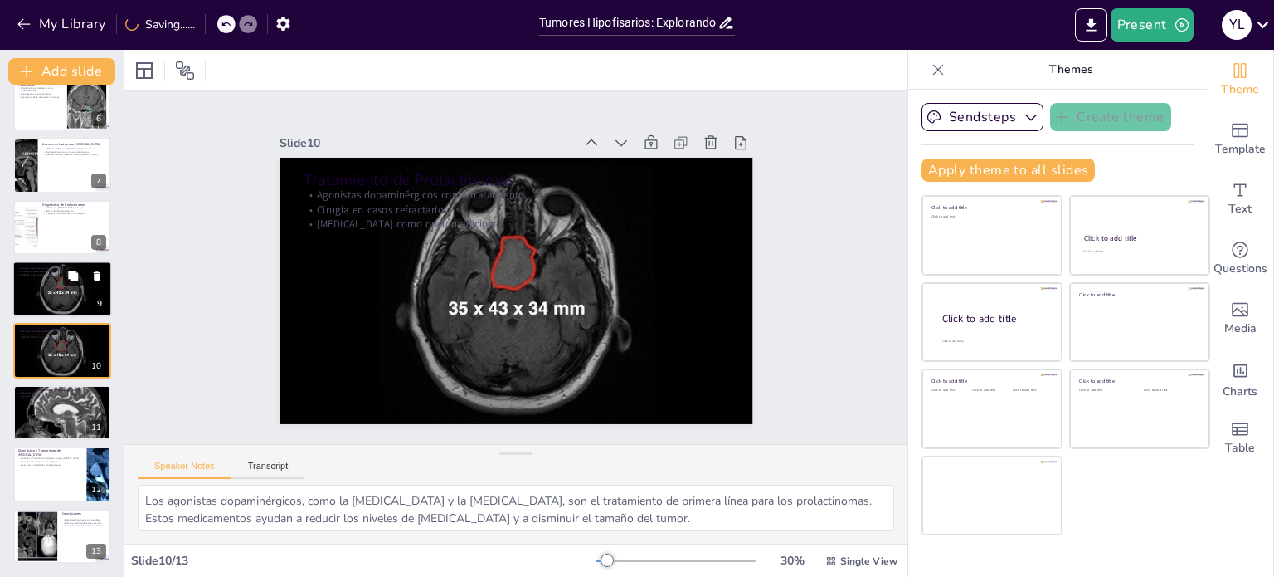
click at [80, 285] on button at bounding box center [73, 275] width 20 height 20
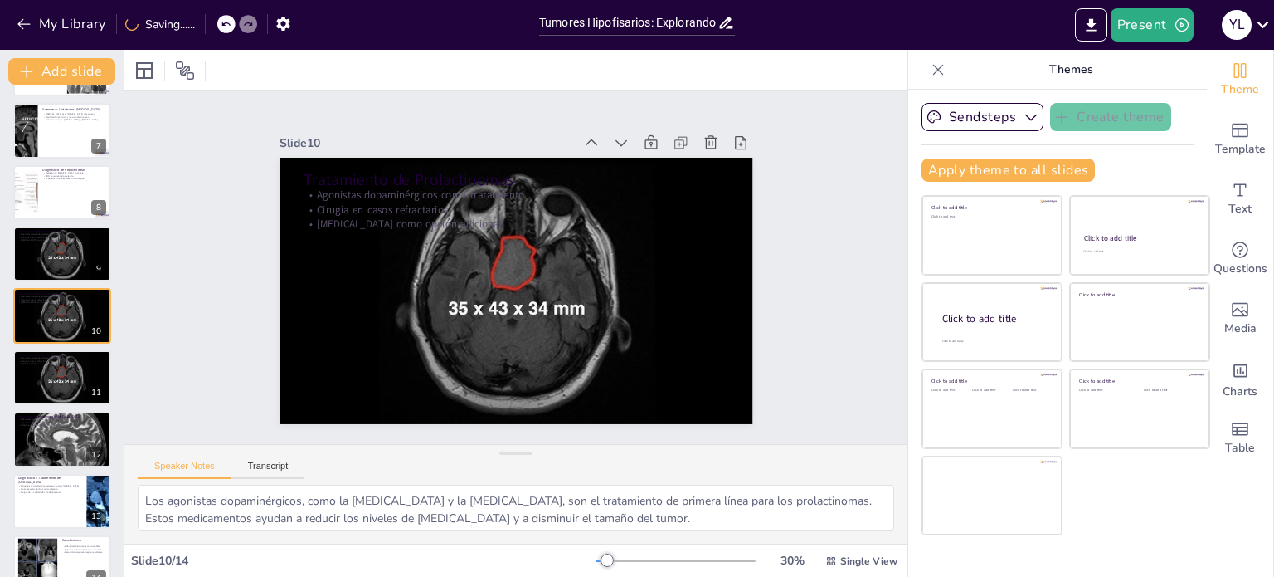
scroll to position [364, 0]
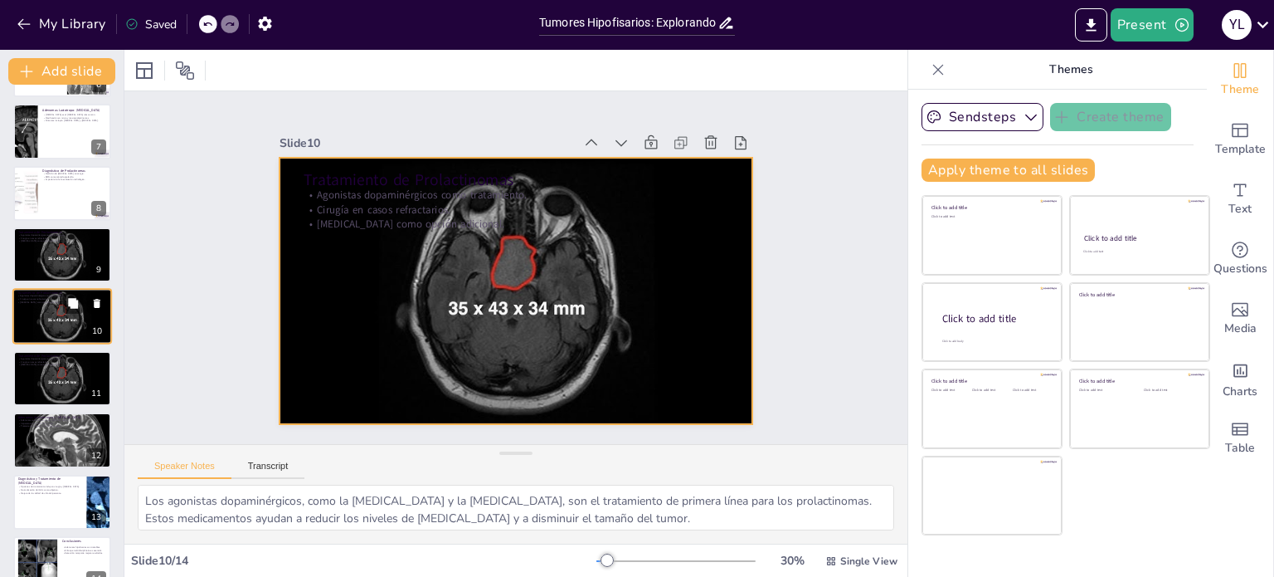
click at [56, 314] on div at bounding box center [62, 317] width 100 height 56
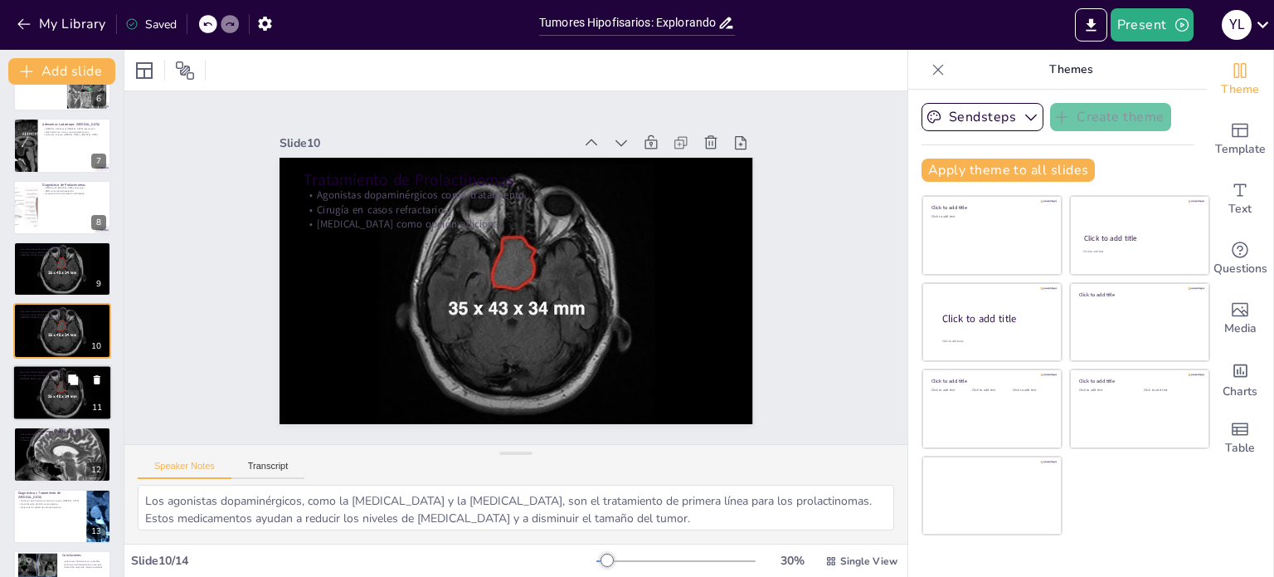
click at [55, 380] on div at bounding box center [62, 392] width 100 height 56
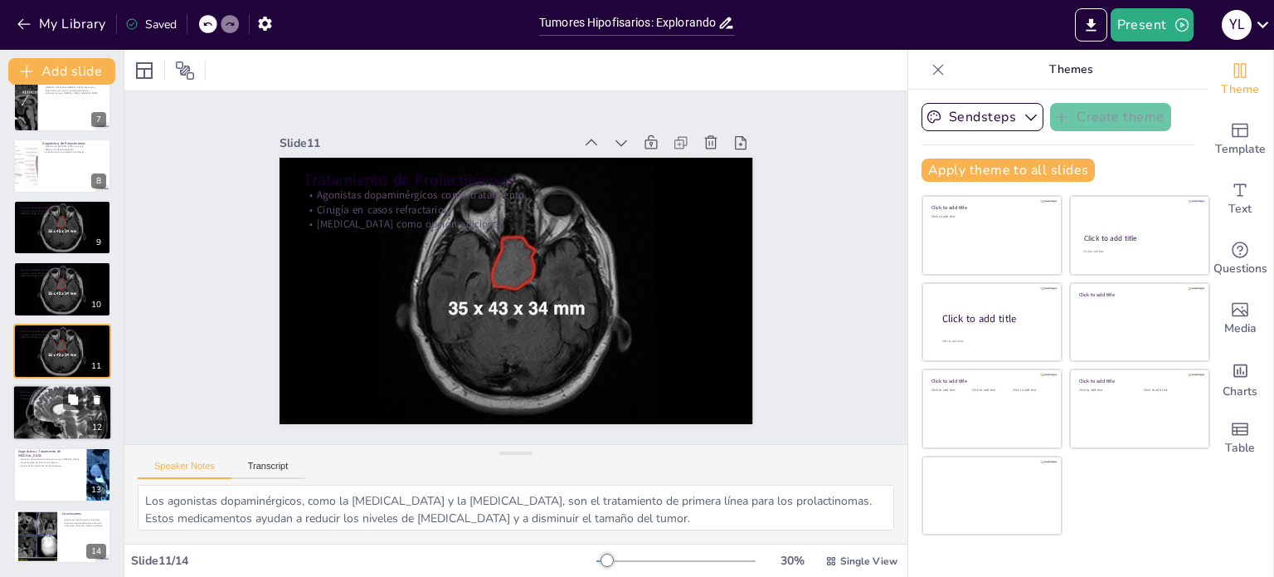
click at [54, 416] on div at bounding box center [62, 412] width 100 height 56
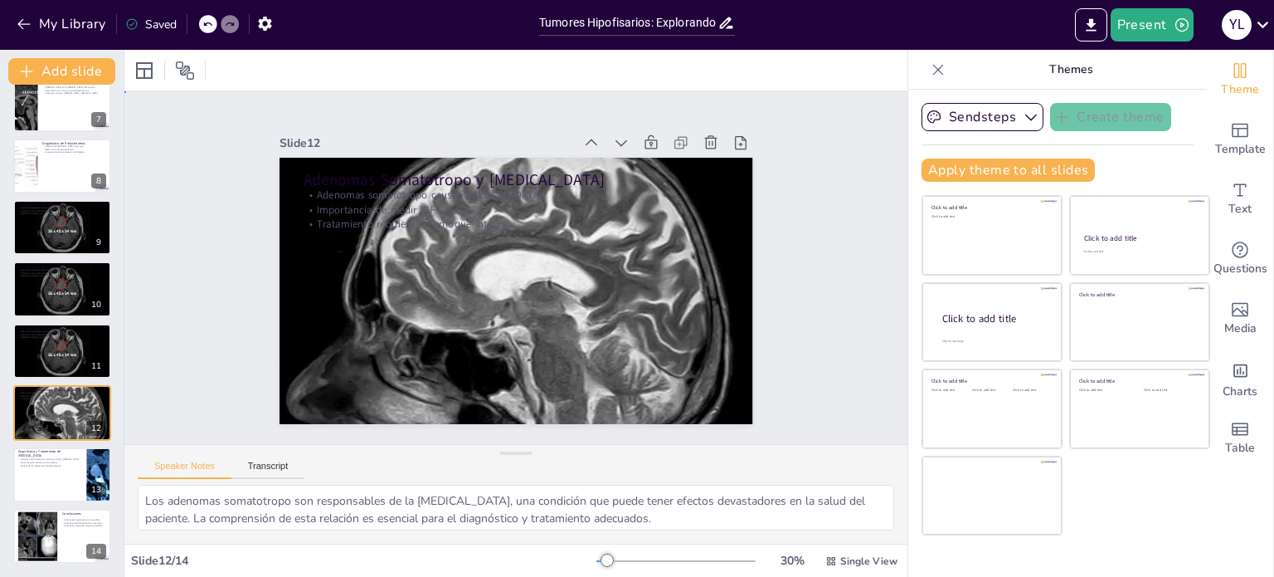
click at [126, 399] on div "Slide 1 Tumores Hipofisarios: Explorando los Adenomas Funcionantes Esta present…" at bounding box center [515, 267] width 815 height 432
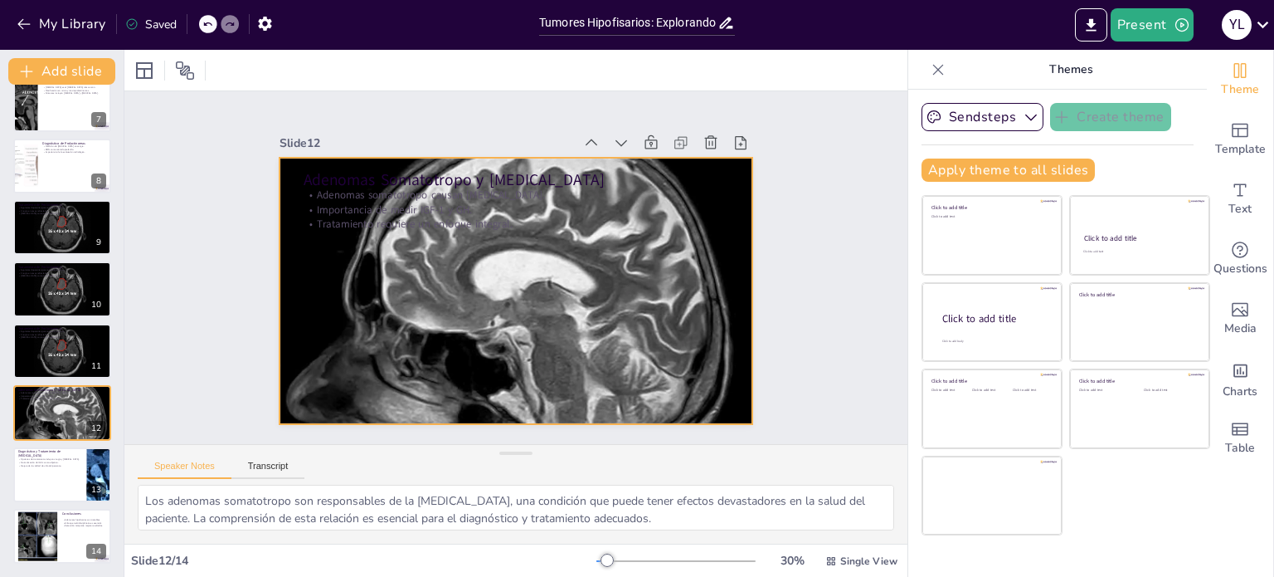
click at [421, 329] on div at bounding box center [501, 284] width 530 height 514
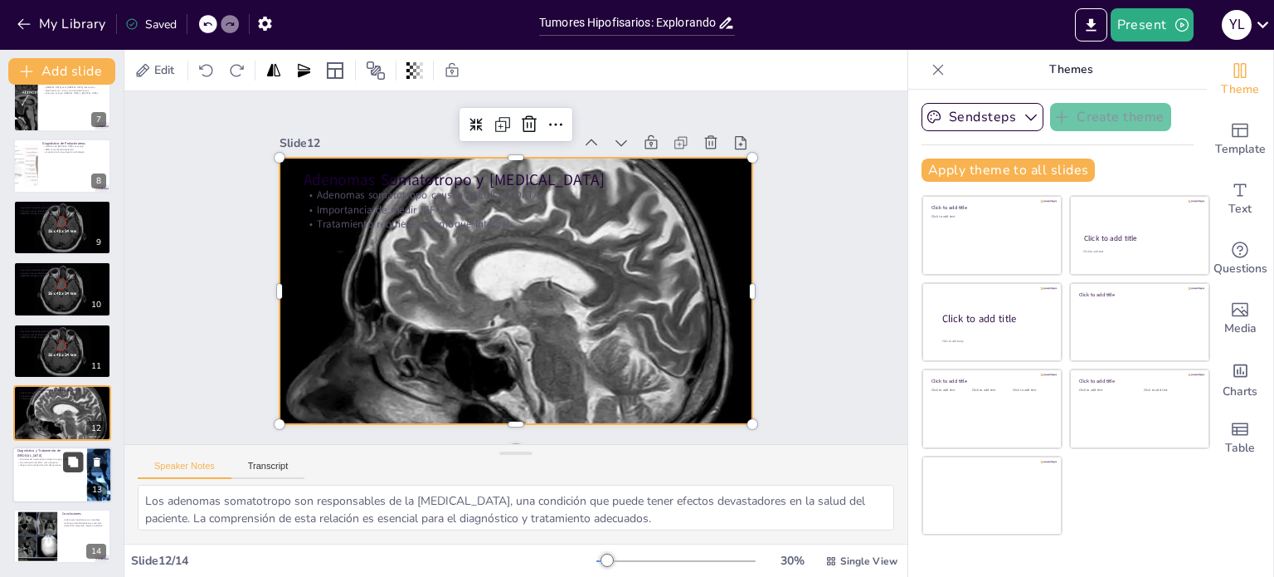
click at [70, 466] on icon at bounding box center [73, 461] width 12 height 12
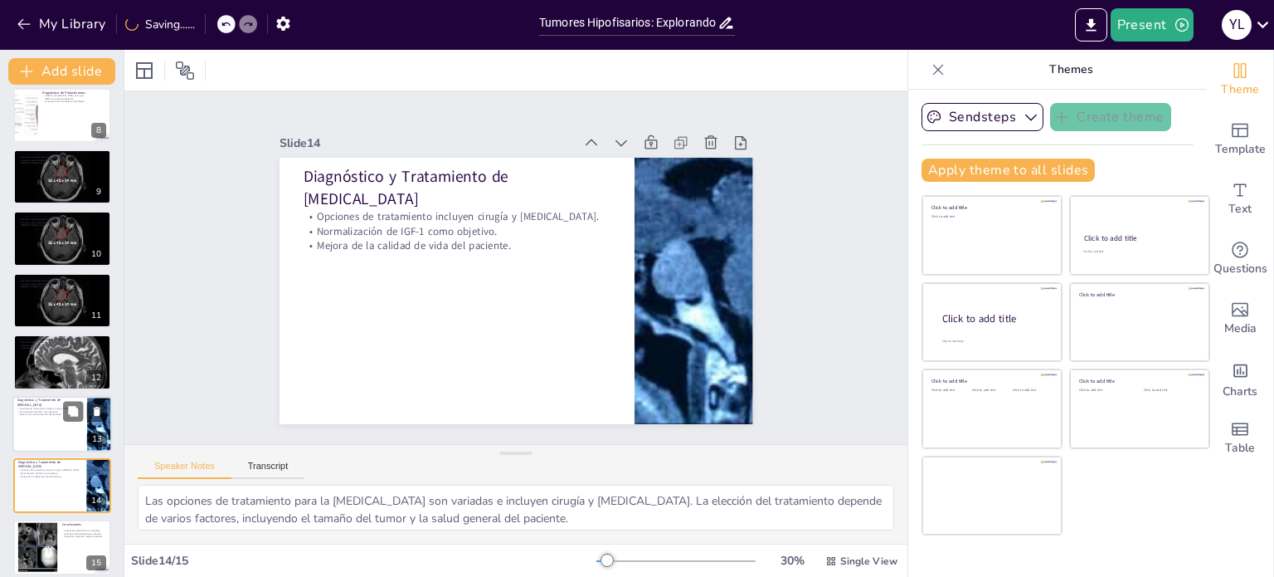
scroll to position [429, 0]
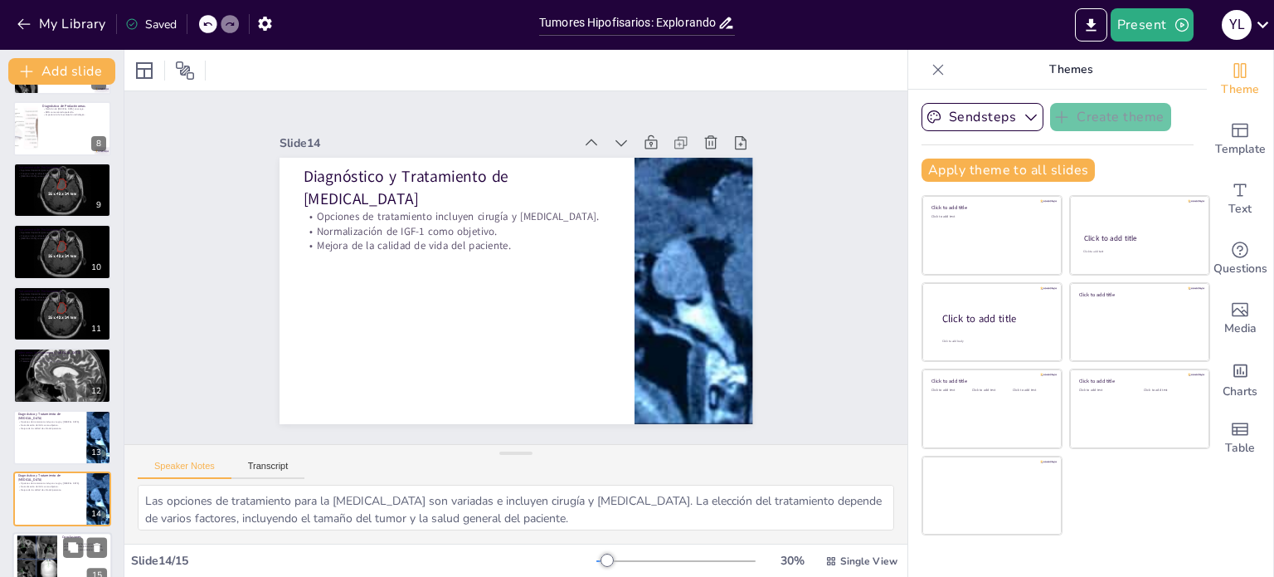
click at [86, 535] on p "Conclusiones" at bounding box center [84, 536] width 45 height 5
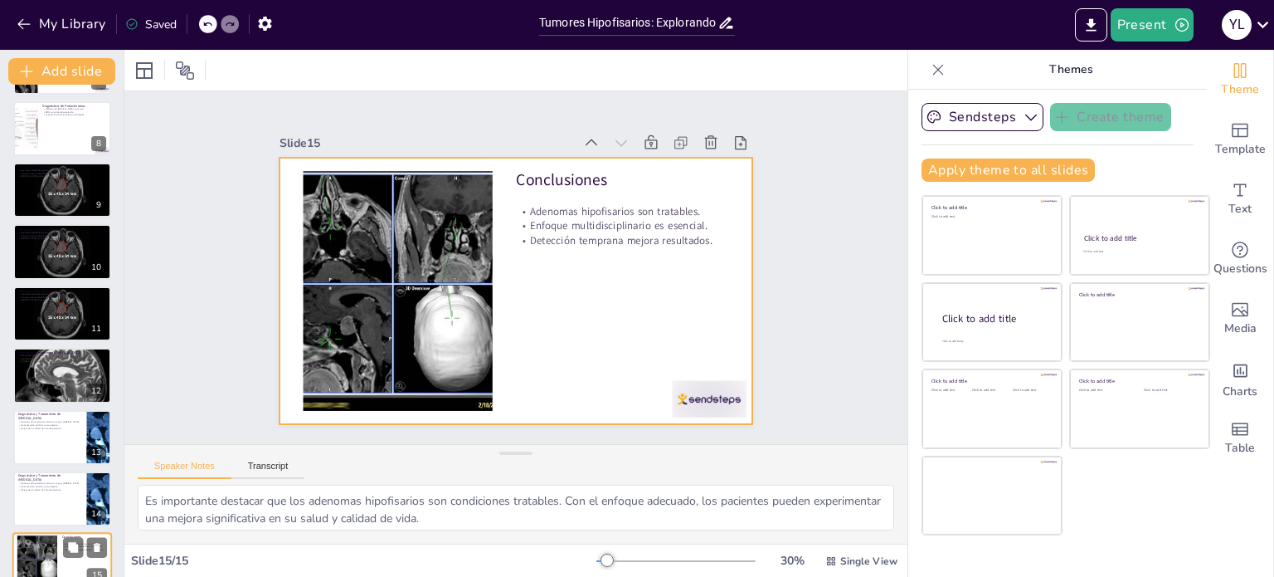
scroll to position [454, 0]
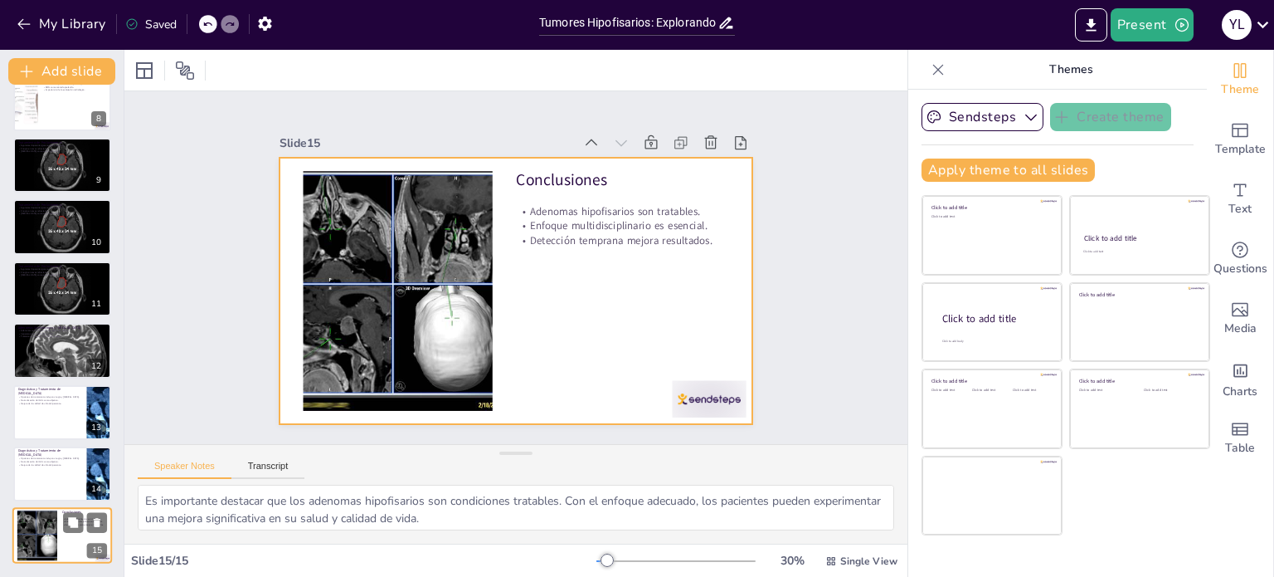
click at [86, 535] on div at bounding box center [62, 536] width 100 height 56
click at [57, 534] on div at bounding box center [62, 536] width 100 height 56
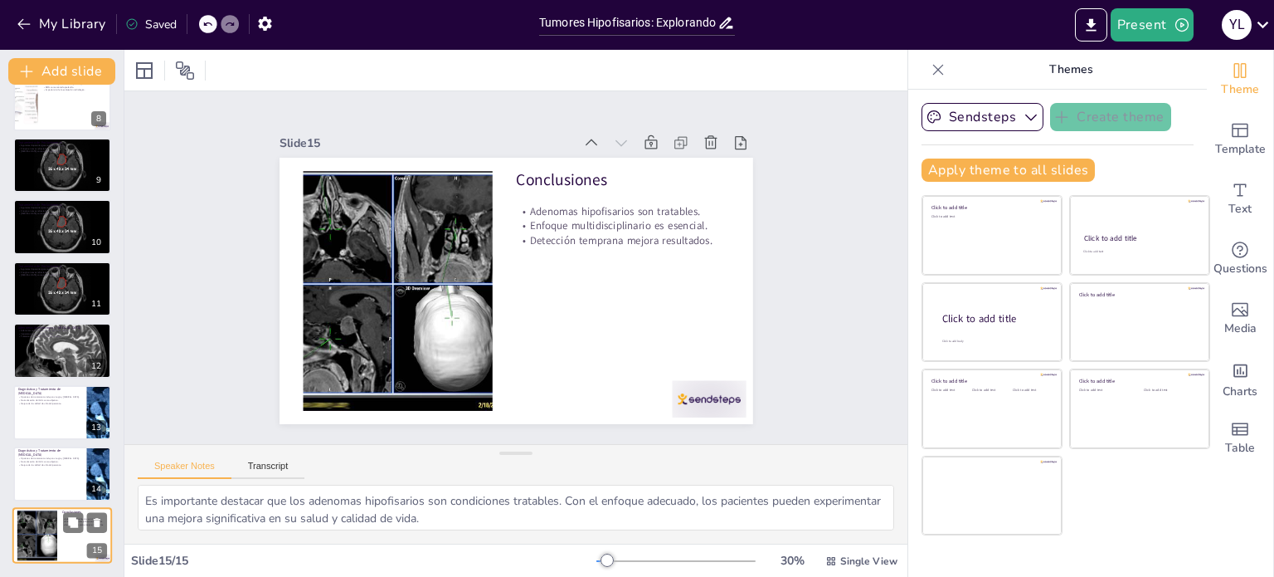
scroll to position [453, 0]
click at [50, 474] on div at bounding box center [62, 474] width 100 height 56
type textarea "Las opciones de tratamiento para la [MEDICAL_DATA] son variadas e incluyen ciru…"
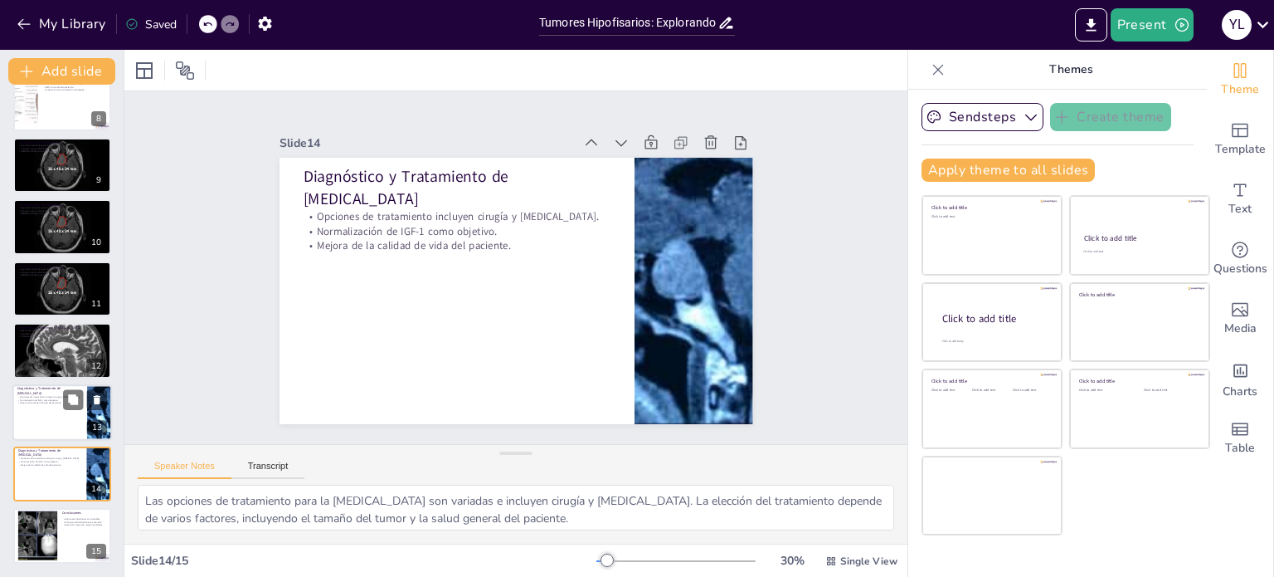
click at [65, 422] on div at bounding box center [62, 412] width 100 height 56
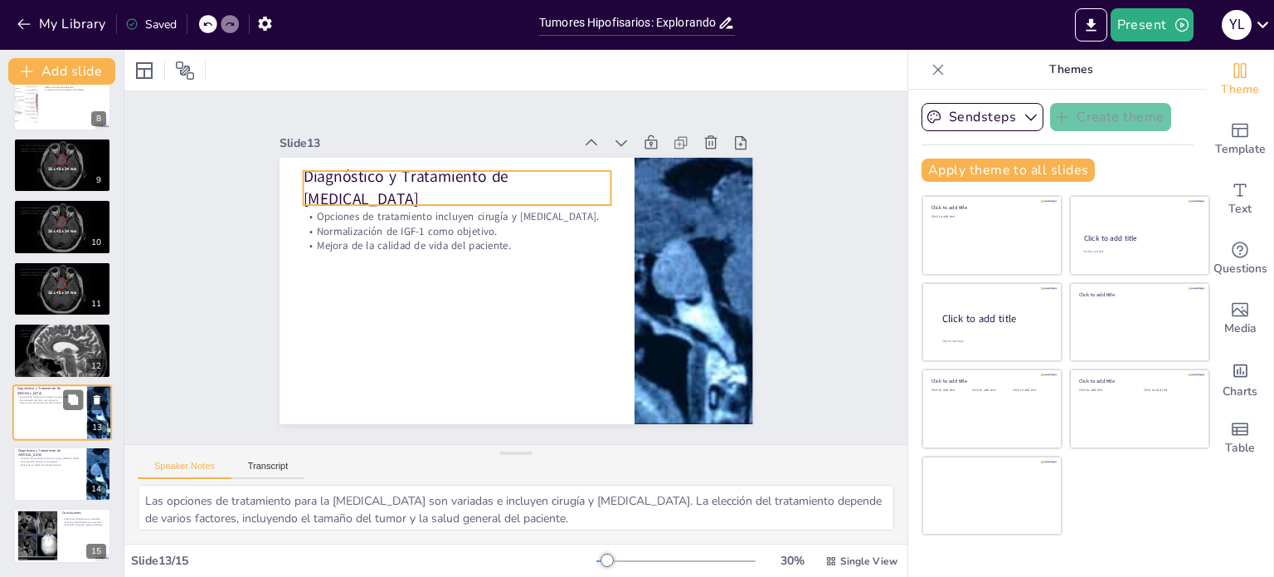
click at [67, 387] on p "Diagnóstico y Tratamiento de [MEDICAL_DATA]" at bounding box center [49, 390] width 65 height 9
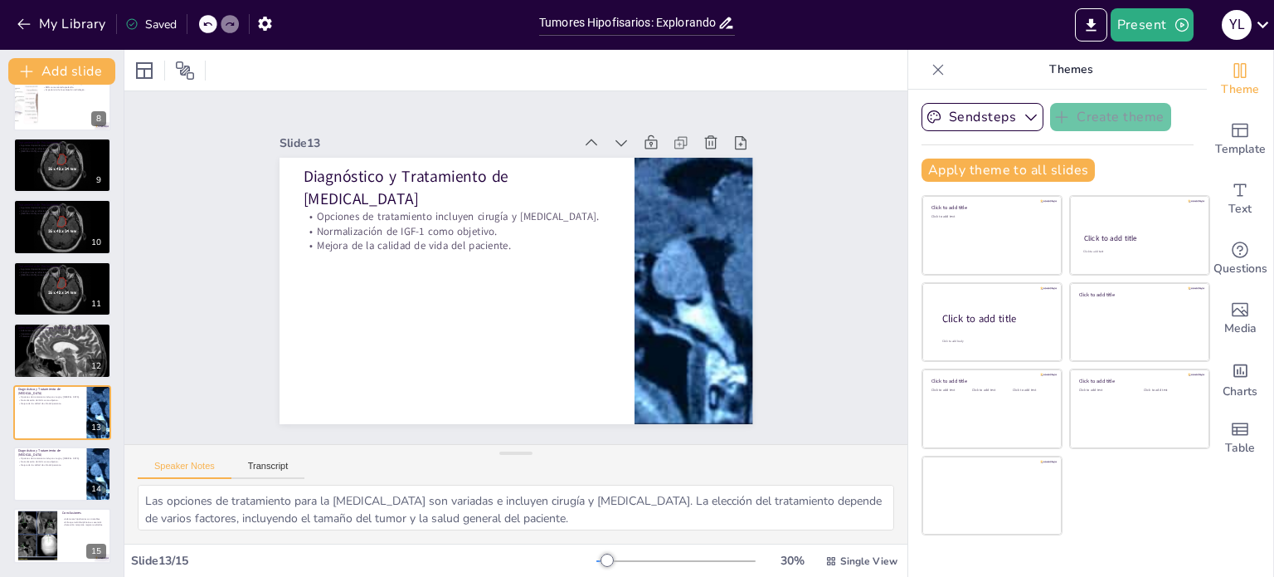
scroll to position [0, 0]
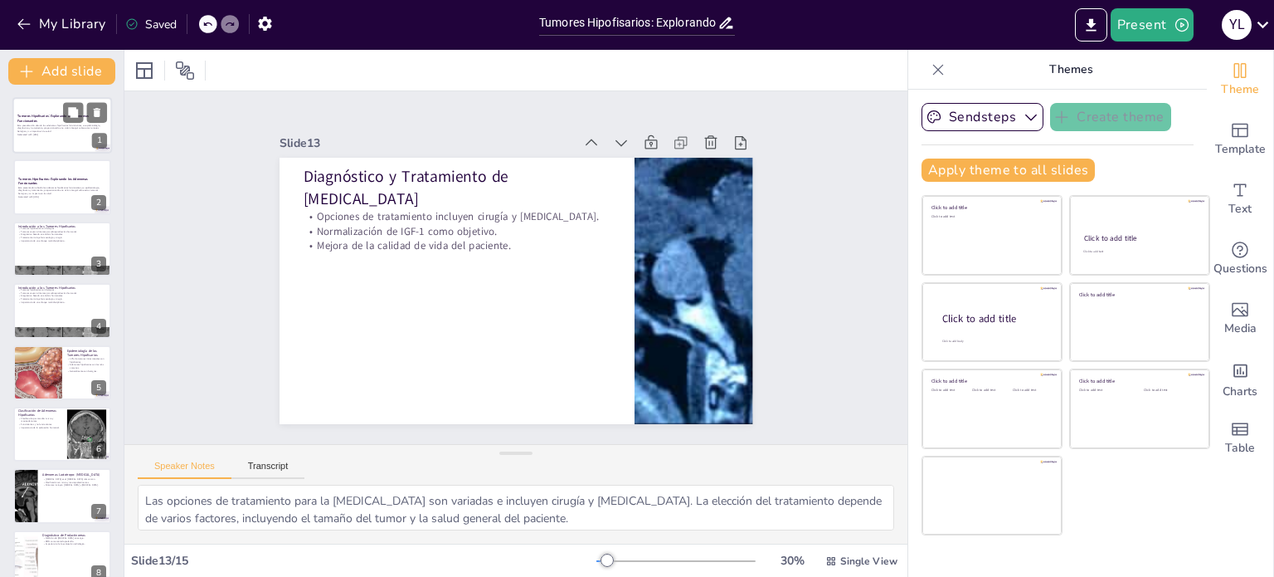
click at [64, 129] on p "Esta presentación aborda los adenomas hipofisarios funcionantes, su epidemiolog…" at bounding box center [62, 128] width 90 height 9
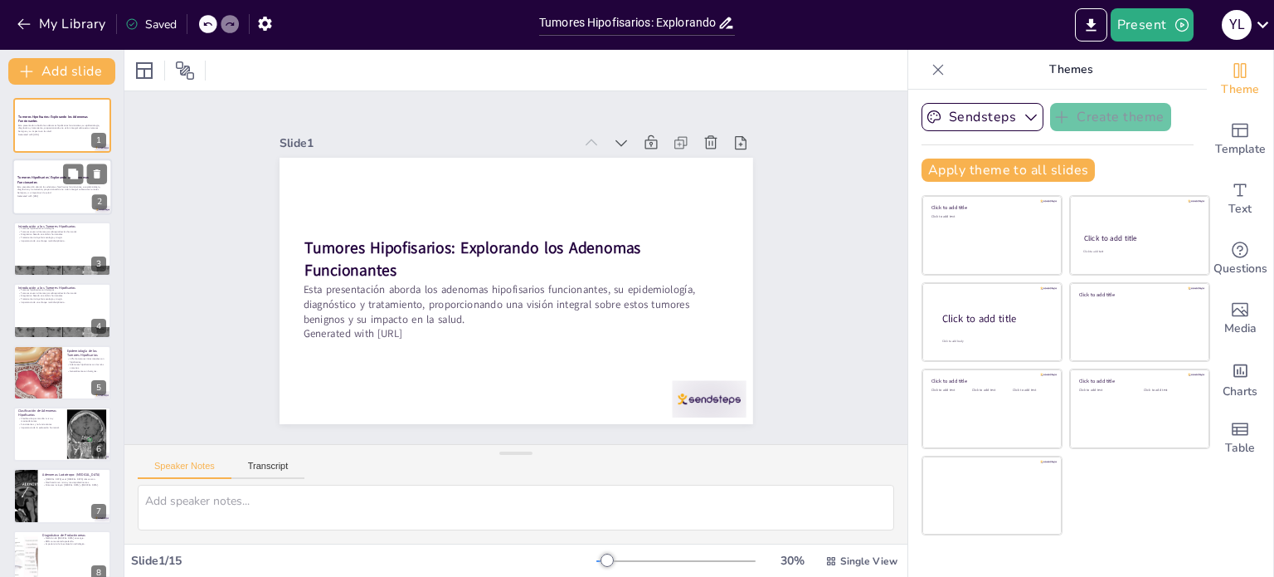
click at [74, 202] on div at bounding box center [62, 187] width 100 height 56
click at [63, 240] on button at bounding box center [73, 236] width 20 height 20
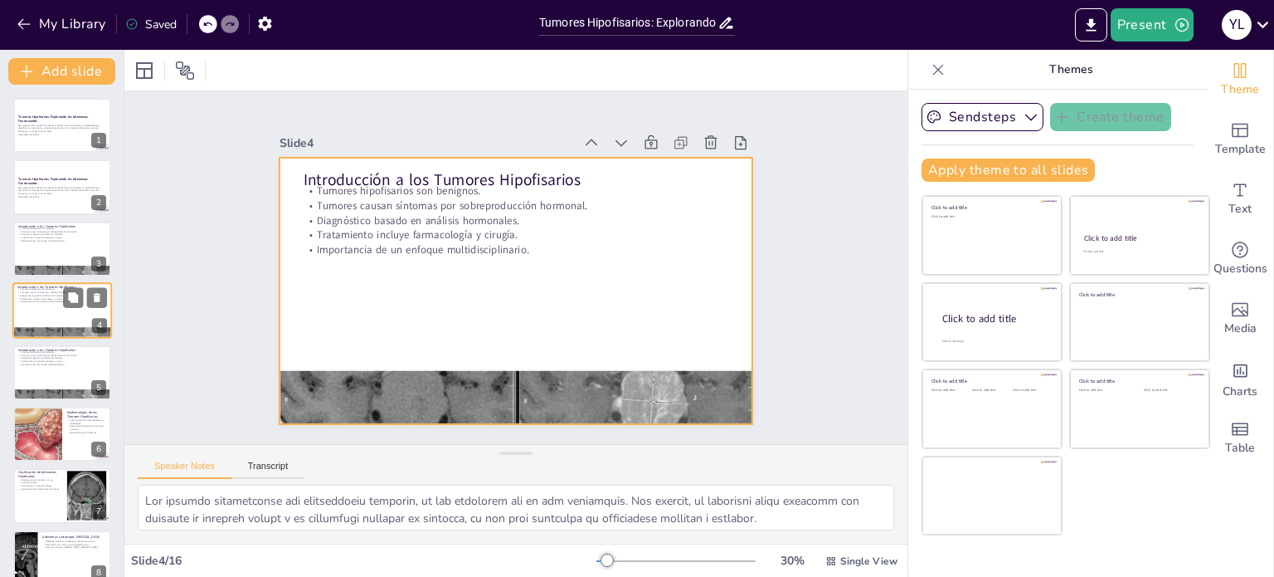
click at [51, 318] on div at bounding box center [62, 310] width 100 height 56
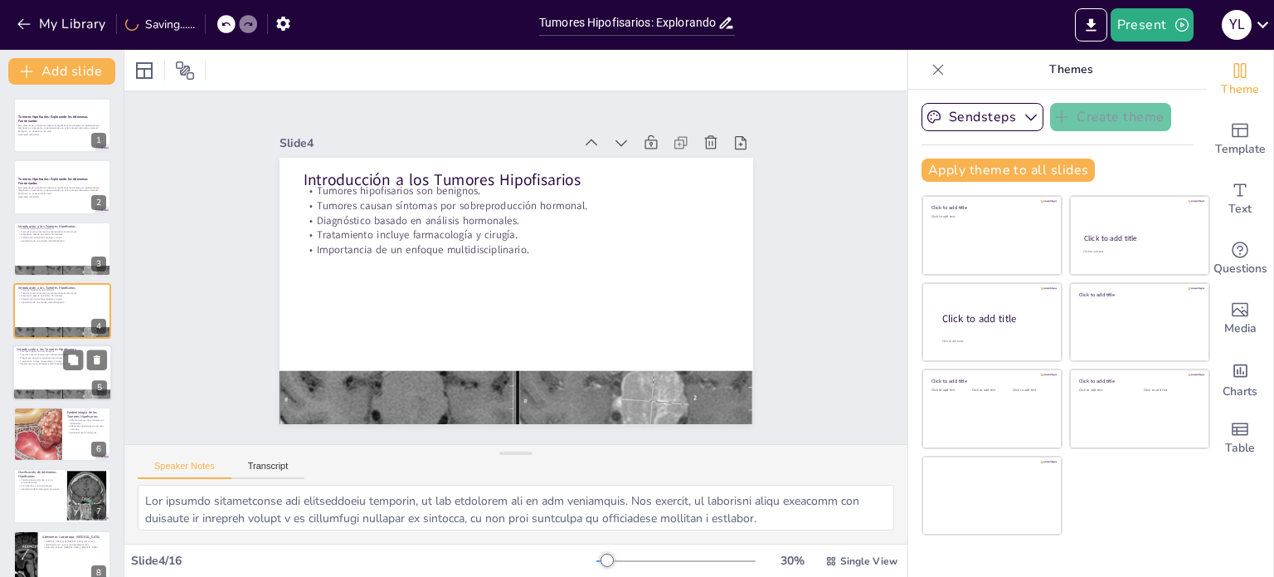
click at [50, 372] on div at bounding box center [62, 372] width 100 height 56
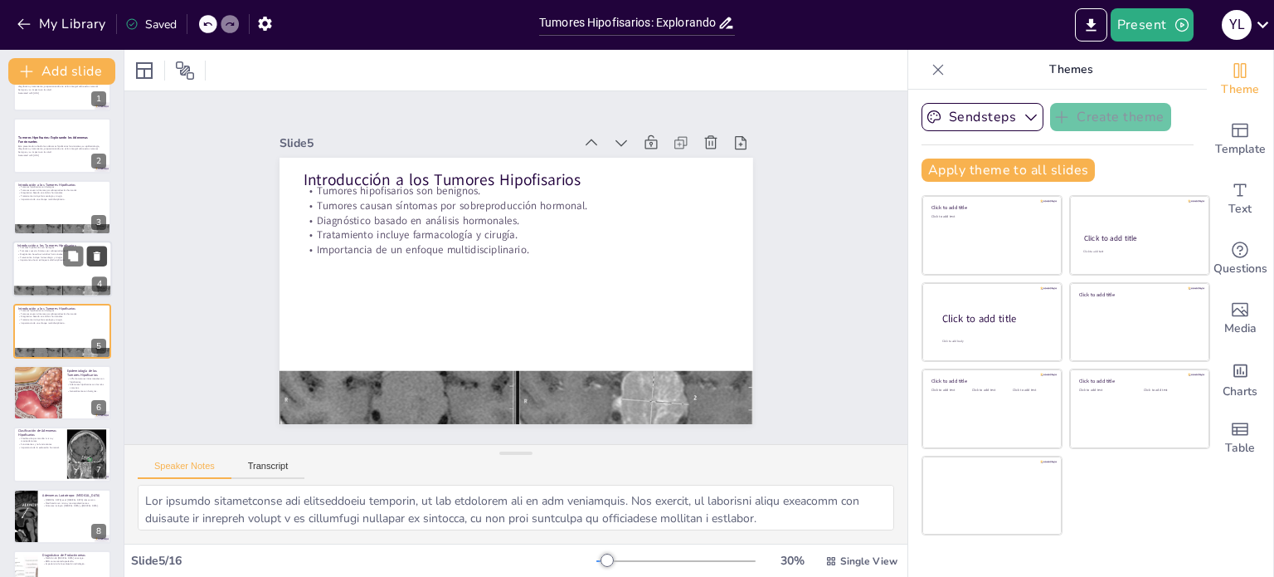
click at [89, 257] on button at bounding box center [97, 256] width 20 height 20
type textarea "La epidemiología de los tumores hipofisarios es significativa, ya que represent…"
